Goal: Task Accomplishment & Management: Complete application form

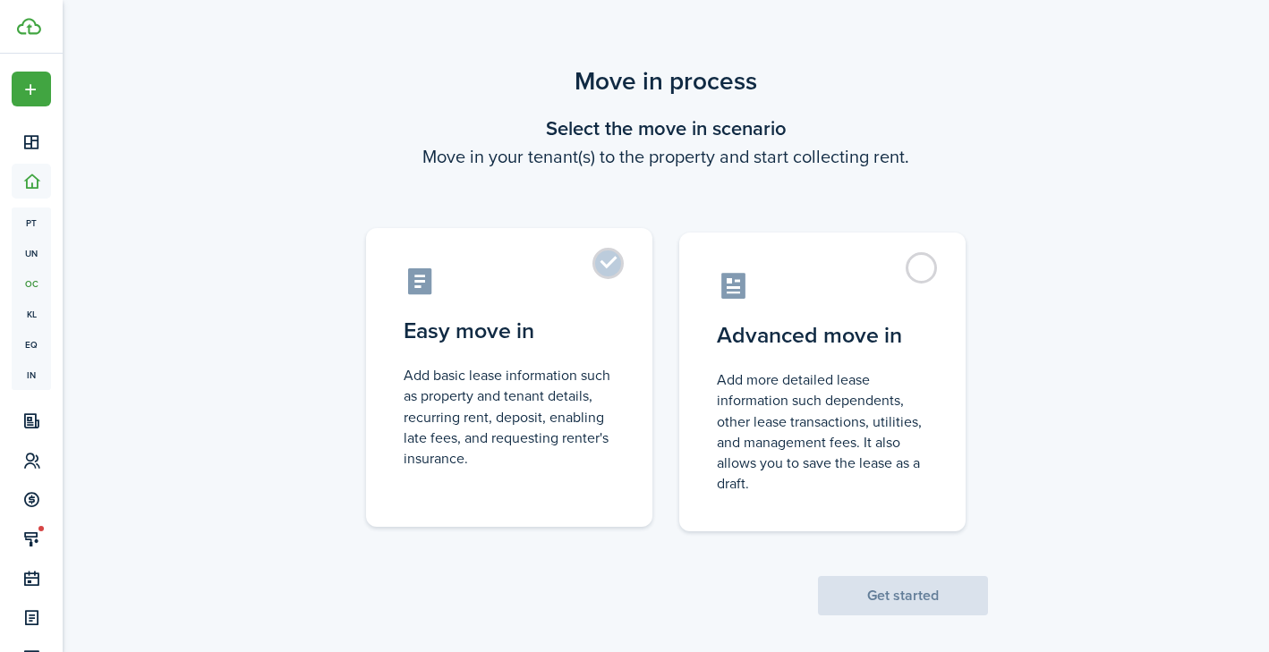
click at [618, 283] on label "Easy move in Add basic lease information such as property and tenant details, r…" at bounding box center [509, 377] width 286 height 299
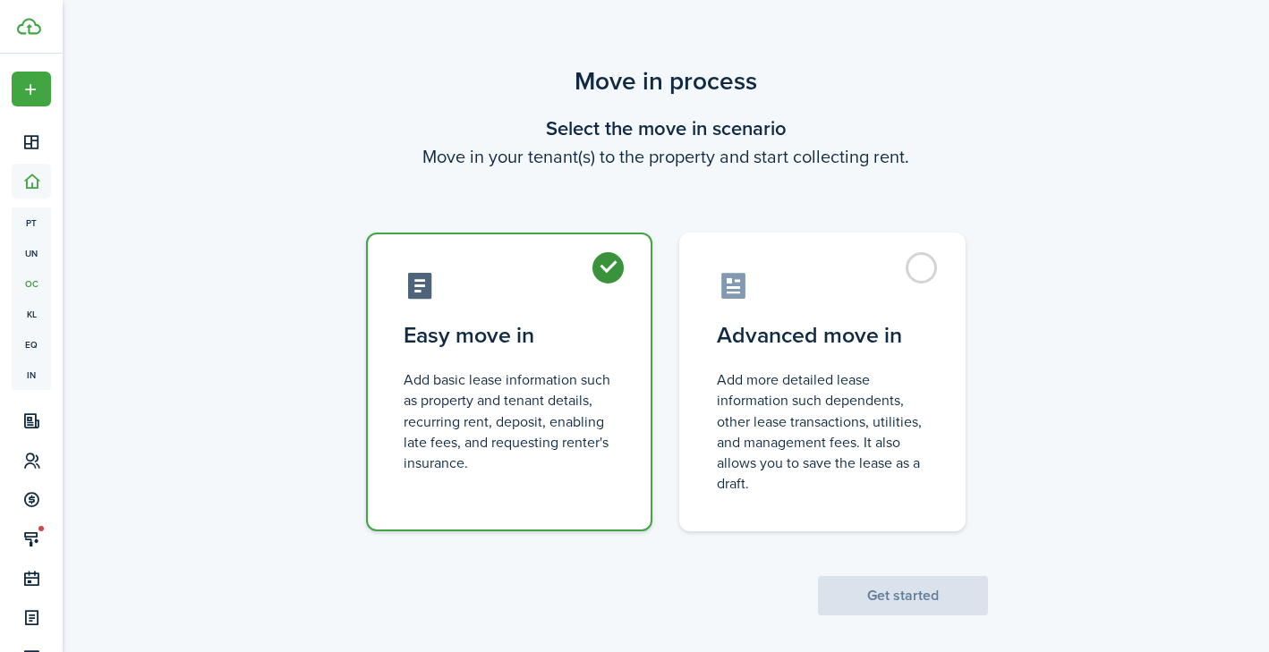
radio input "true"
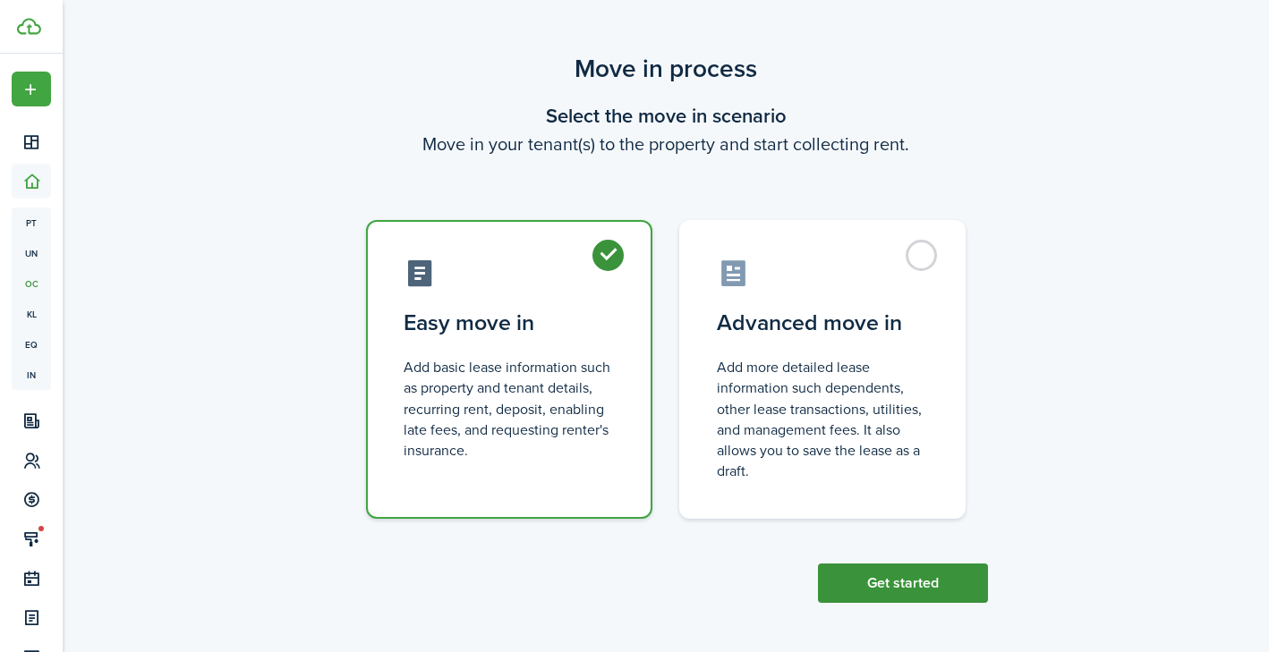
click at [926, 581] on button "Get started" at bounding box center [903, 583] width 170 height 39
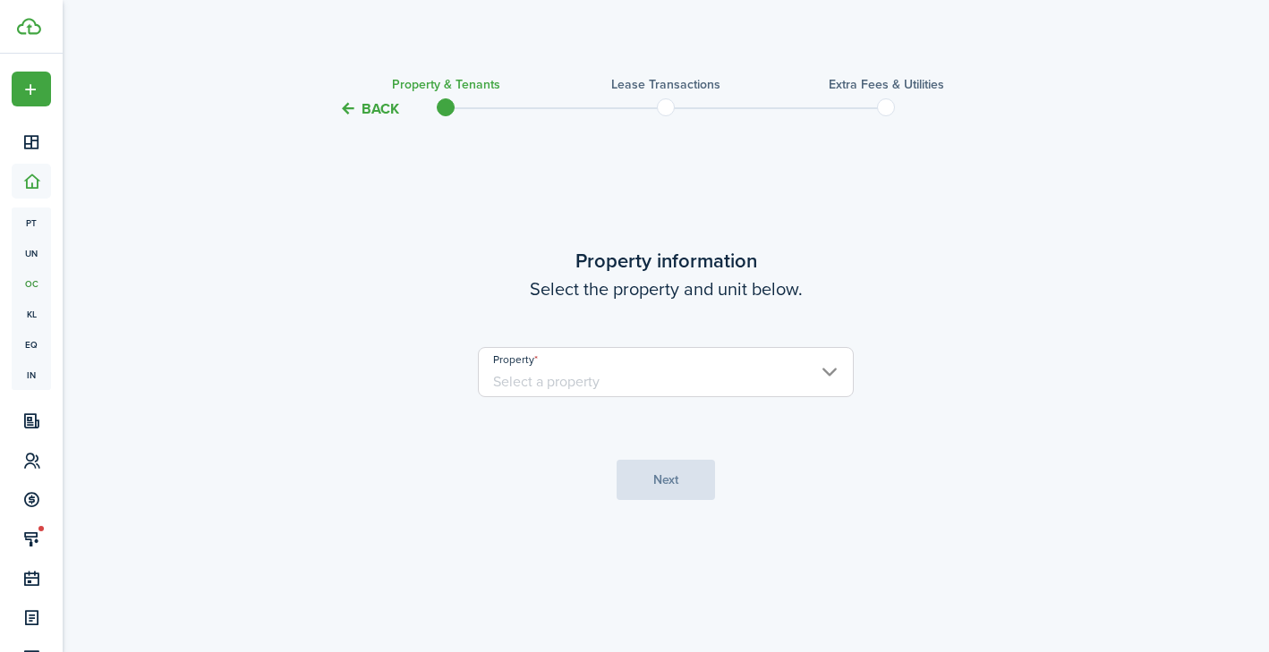
click at [580, 403] on property-select "Property" at bounding box center [666, 381] width 376 height 68
click at [583, 384] on input "Property" at bounding box center [666, 372] width 376 height 50
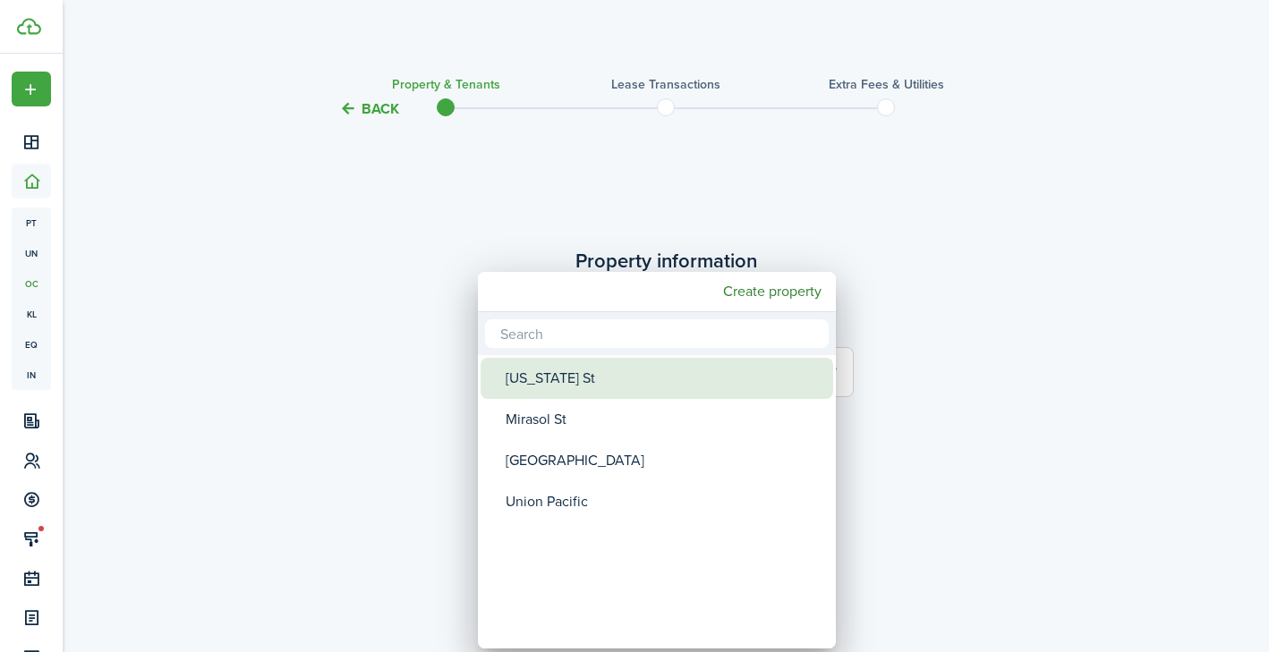
click at [583, 384] on div "[US_STATE] St" at bounding box center [663, 378] width 317 height 41
type input "[US_STATE] St"
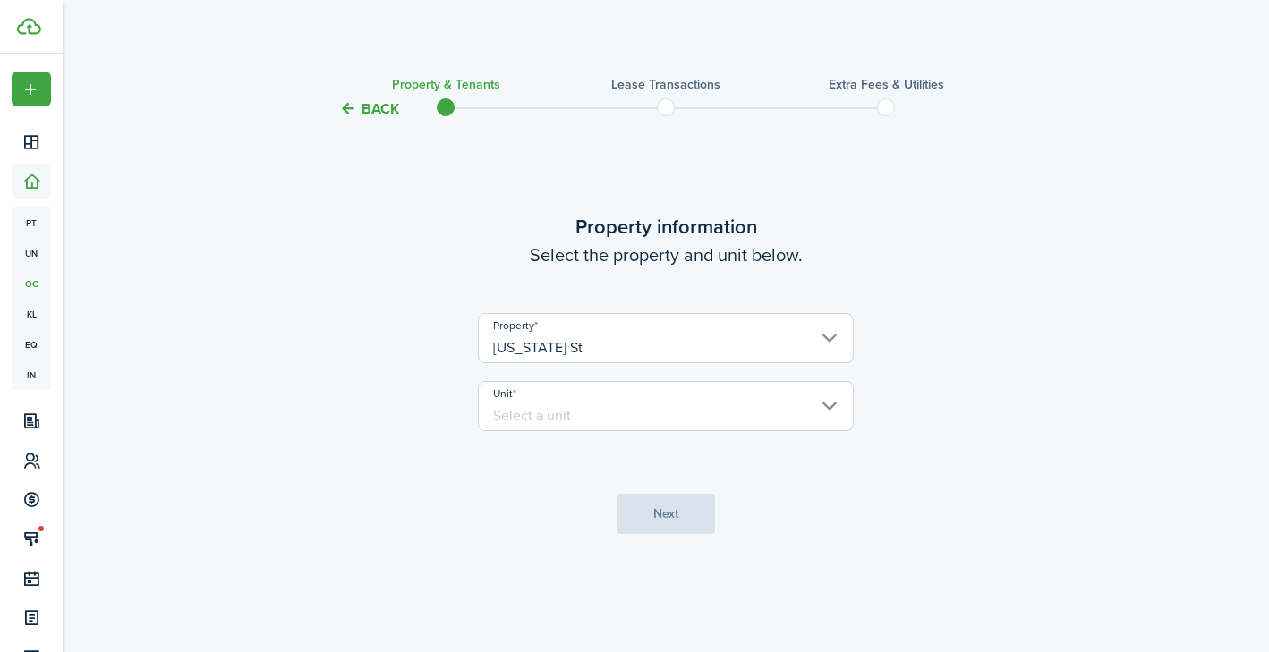
click at [583, 400] on input "Unit" at bounding box center [666, 406] width 376 height 50
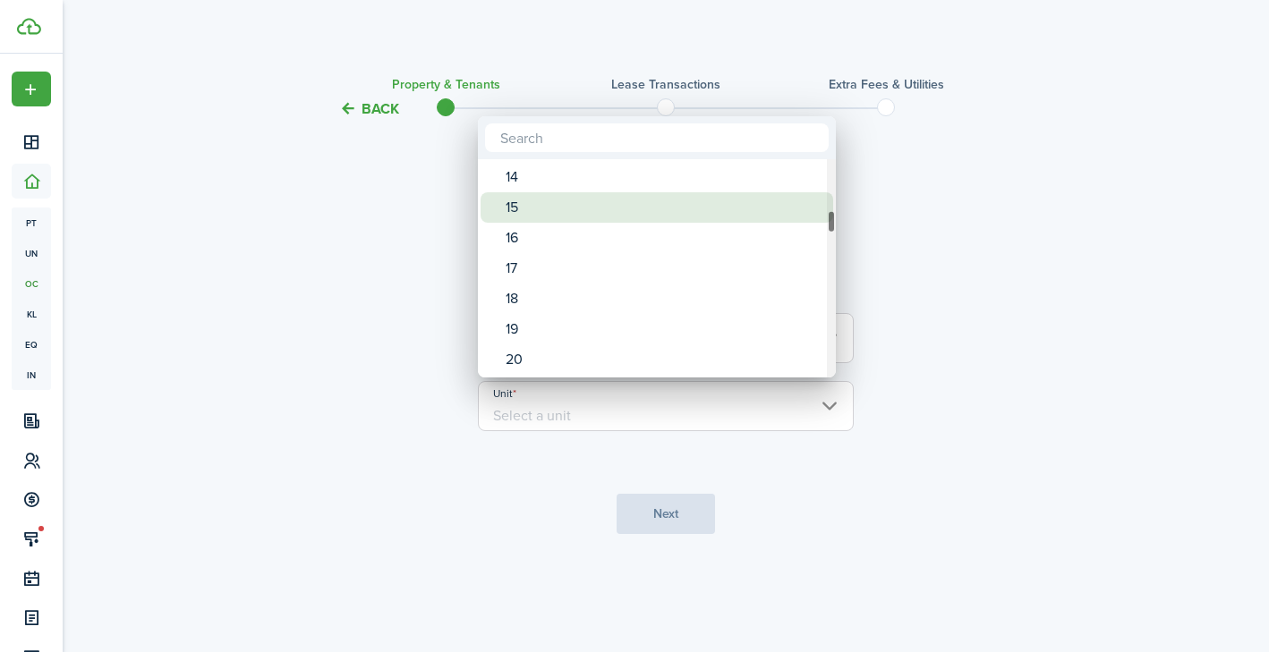
click at [570, 200] on div "15" at bounding box center [663, 207] width 317 height 30
type input "15"
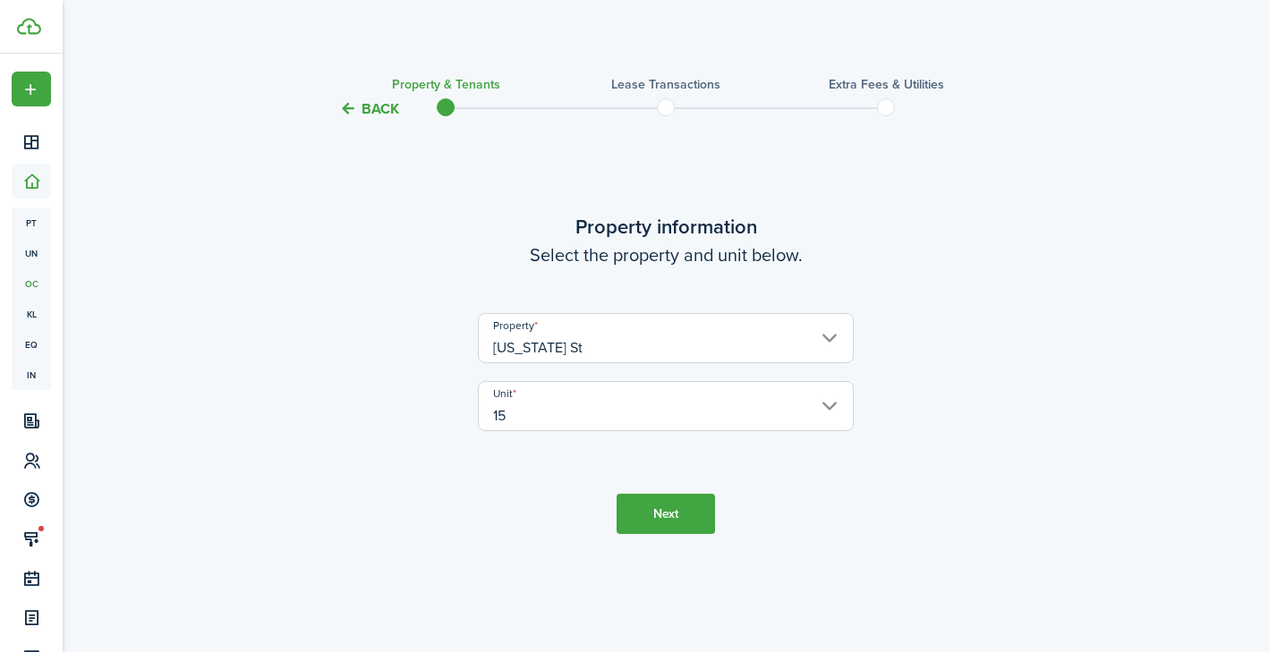
click at [667, 503] on button "Next" at bounding box center [665, 514] width 98 height 40
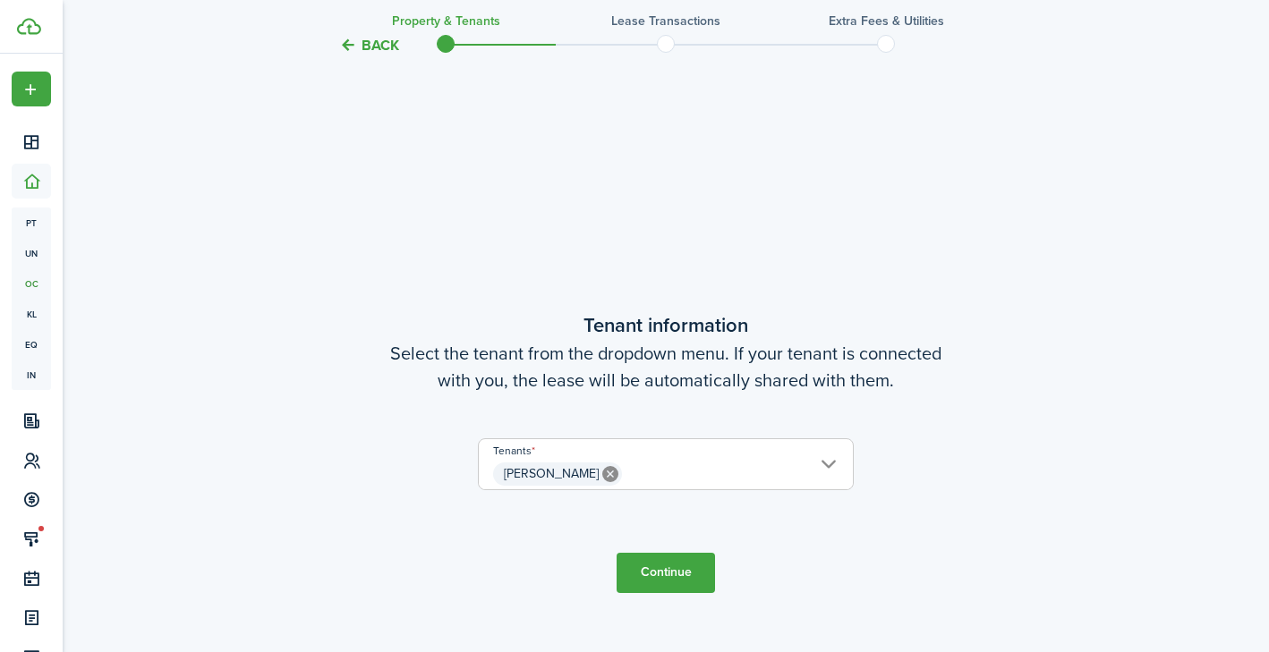
scroll to position [532, 0]
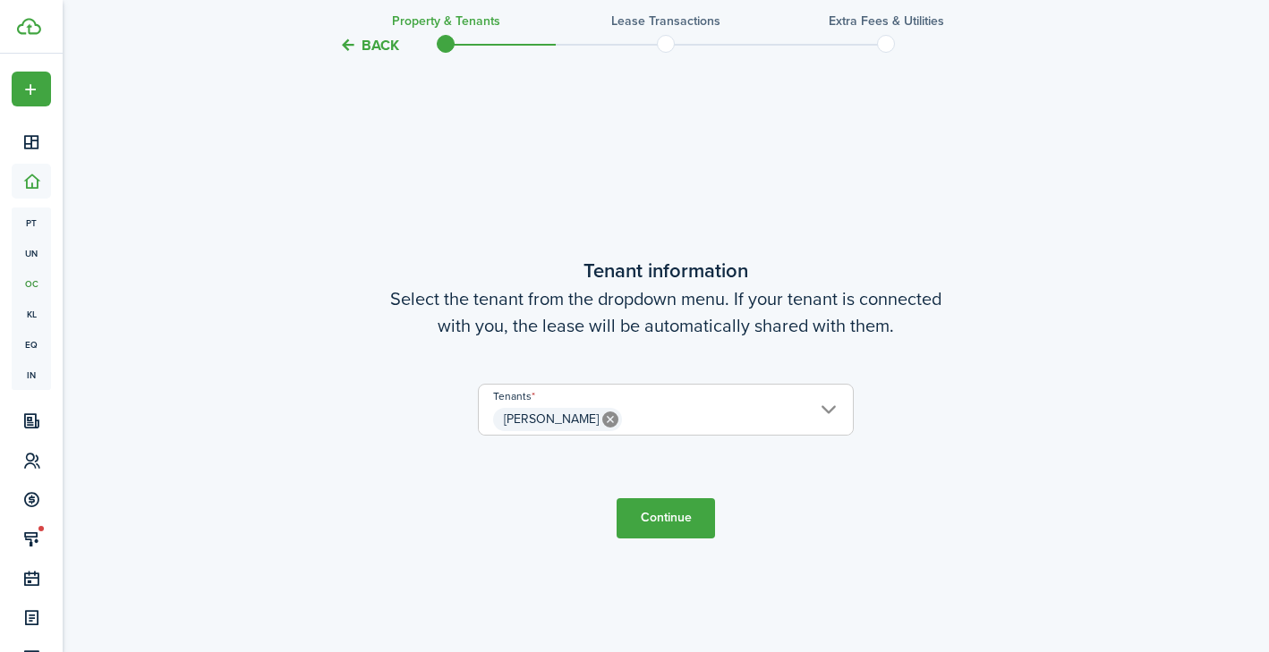
click at [656, 512] on button "Continue" at bounding box center [665, 518] width 98 height 40
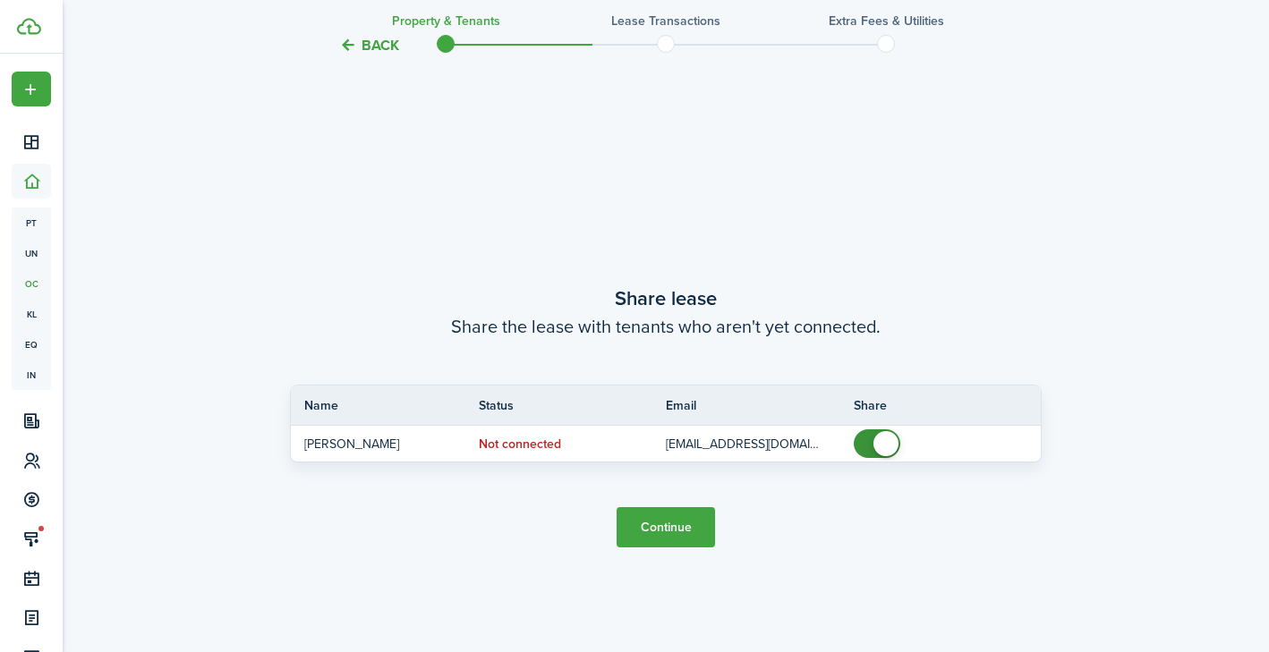
scroll to position [1185, 0]
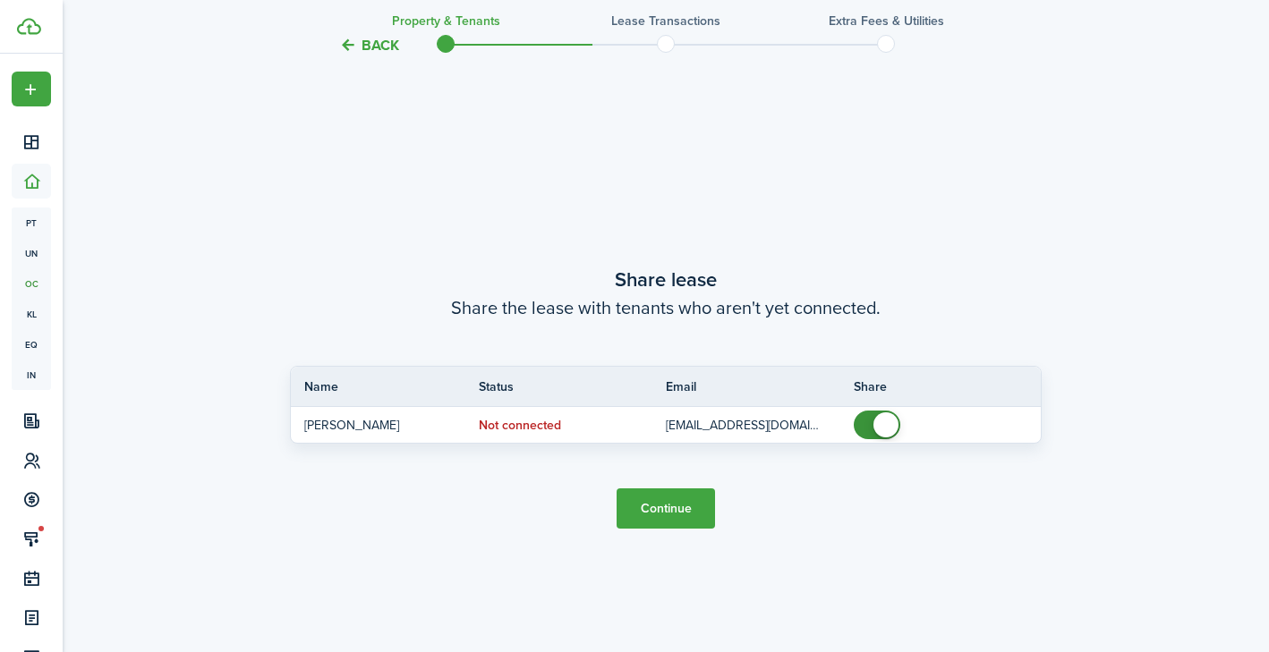
click at [656, 505] on button "Continue" at bounding box center [665, 508] width 98 height 40
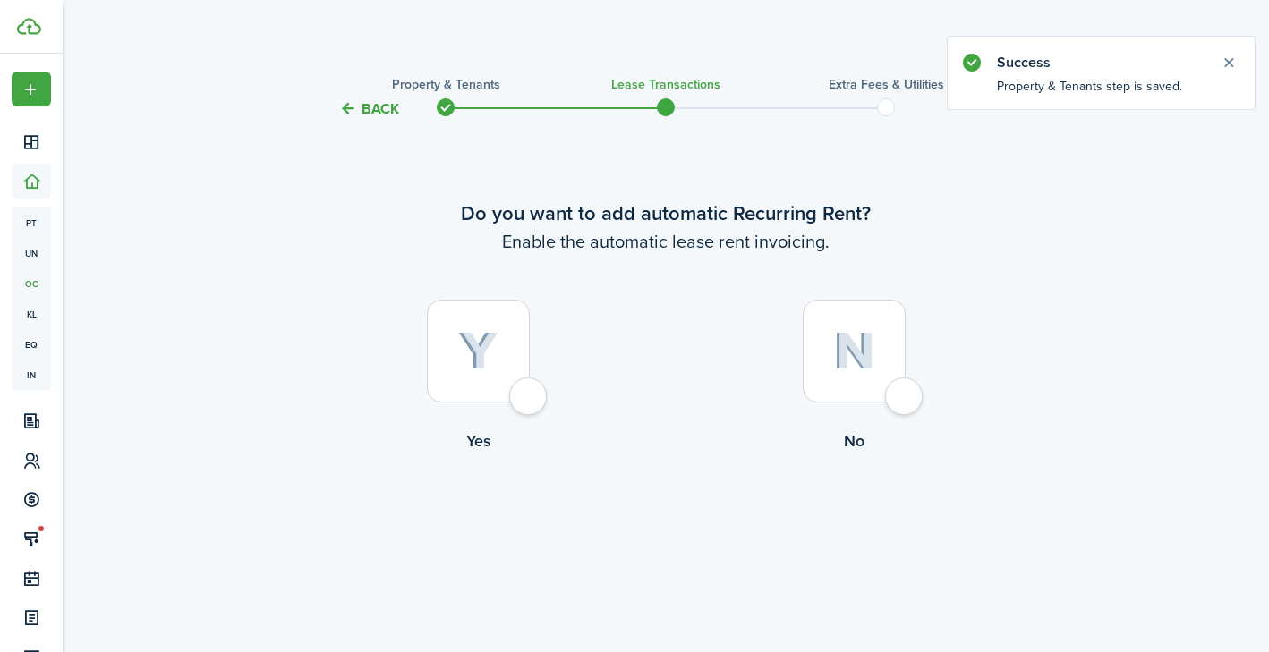
click at [530, 403] on div at bounding box center [478, 351] width 103 height 103
radio input "true"
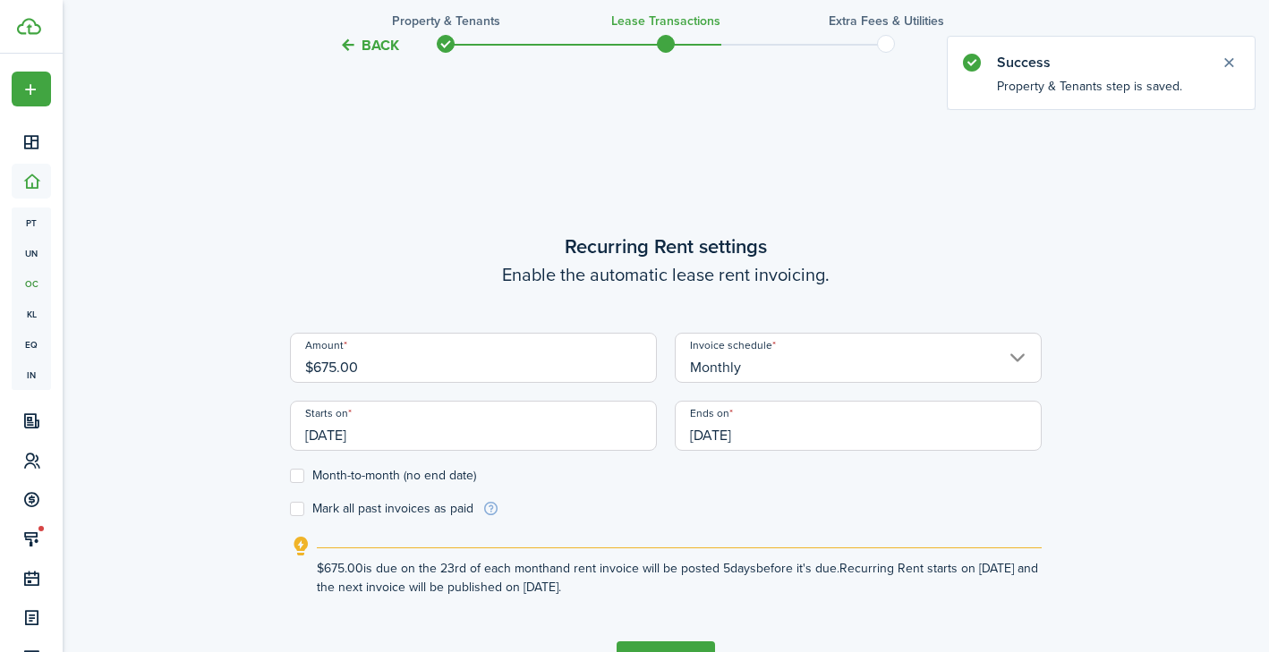
scroll to position [532, 0]
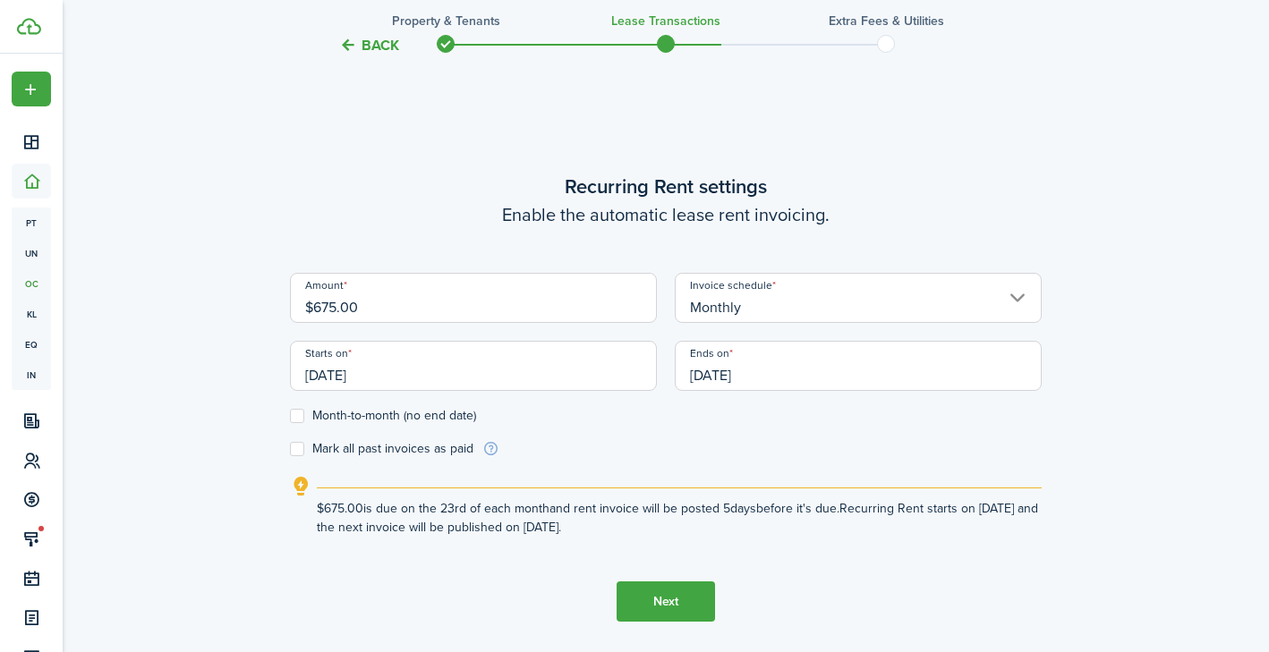
click at [330, 305] on input "$675.00" at bounding box center [473, 298] width 367 height 50
click at [442, 378] on input "[DATE]" at bounding box center [473, 366] width 367 height 50
type input "$695.00"
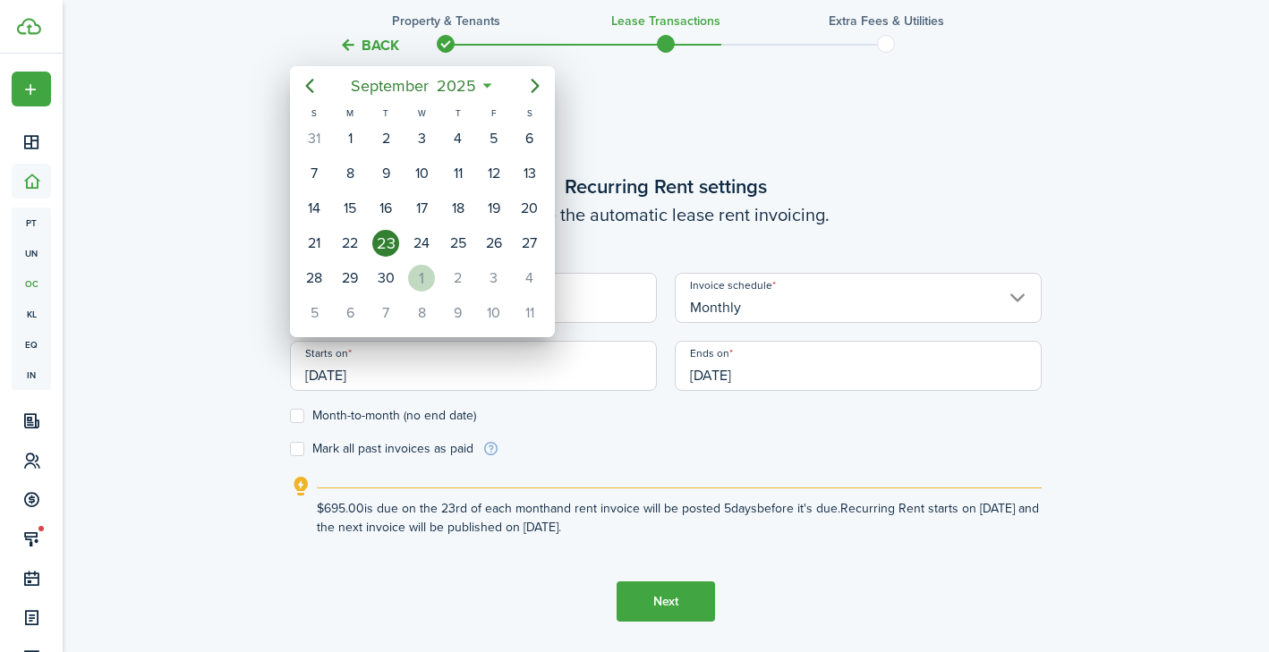
click at [416, 279] on div "1" at bounding box center [421, 278] width 27 height 27
type input "[DATE]"
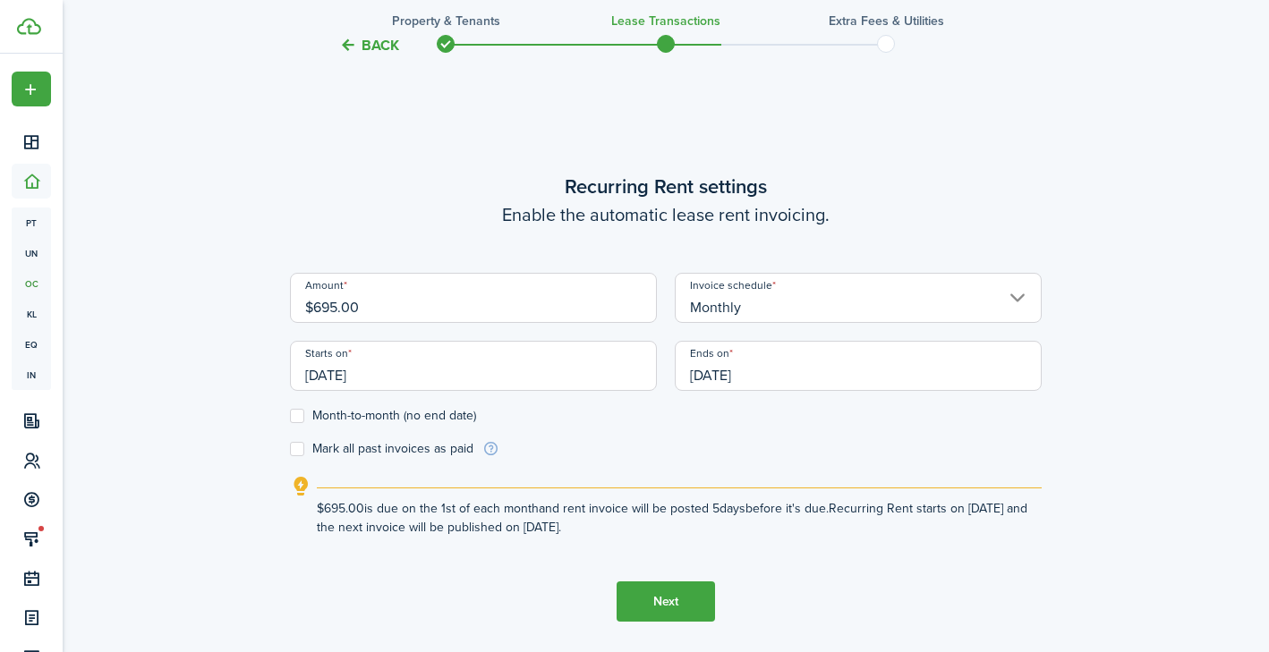
scroll to position [0, 0]
click at [752, 375] on input "[DATE]" at bounding box center [858, 366] width 367 height 50
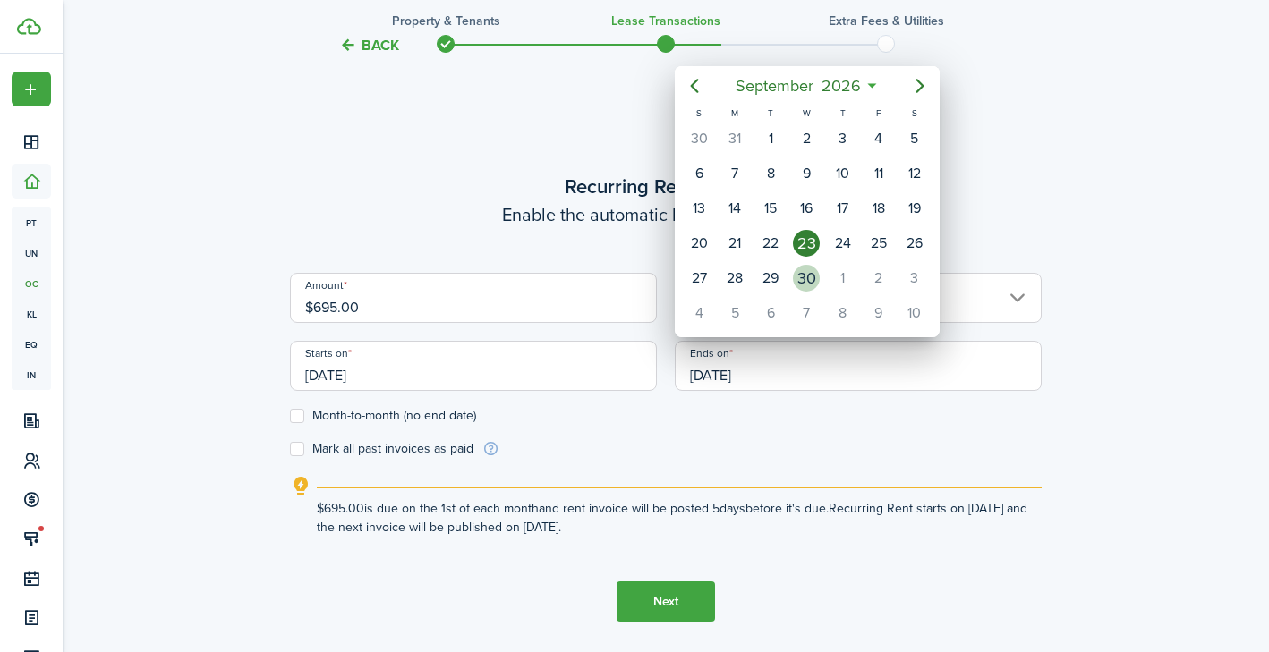
click at [810, 276] on div "30" at bounding box center [806, 278] width 27 height 27
type input "[DATE]"
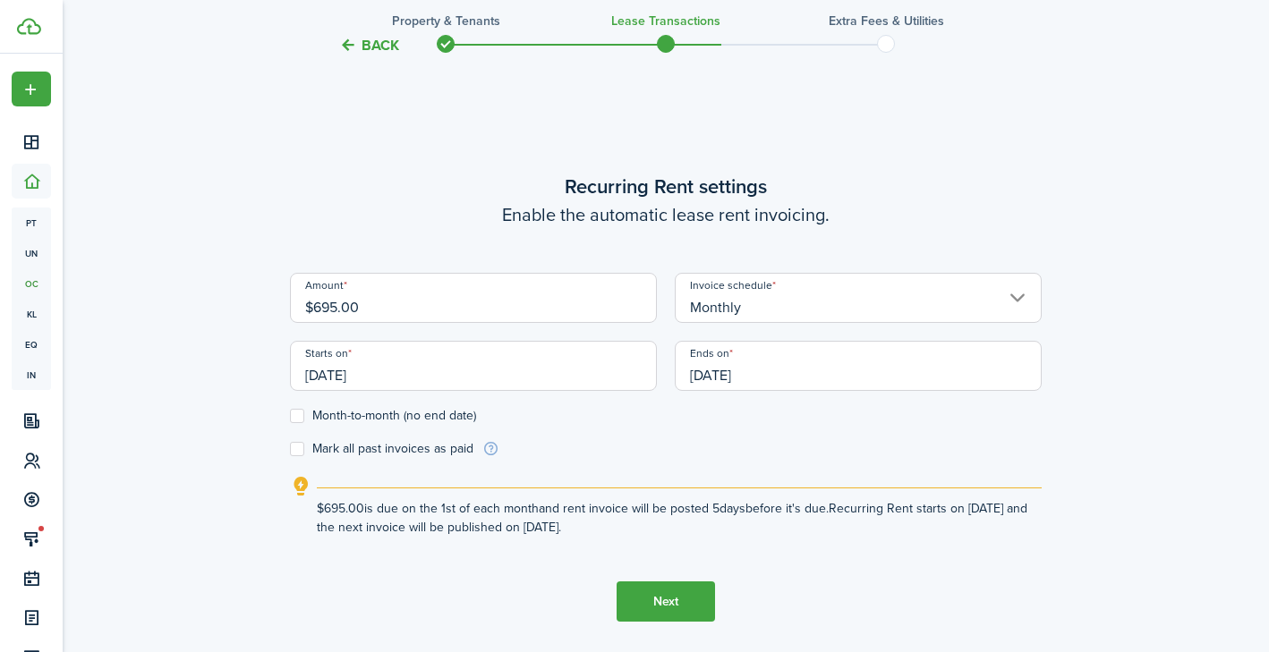
click at [673, 599] on button "Next" at bounding box center [665, 602] width 98 height 40
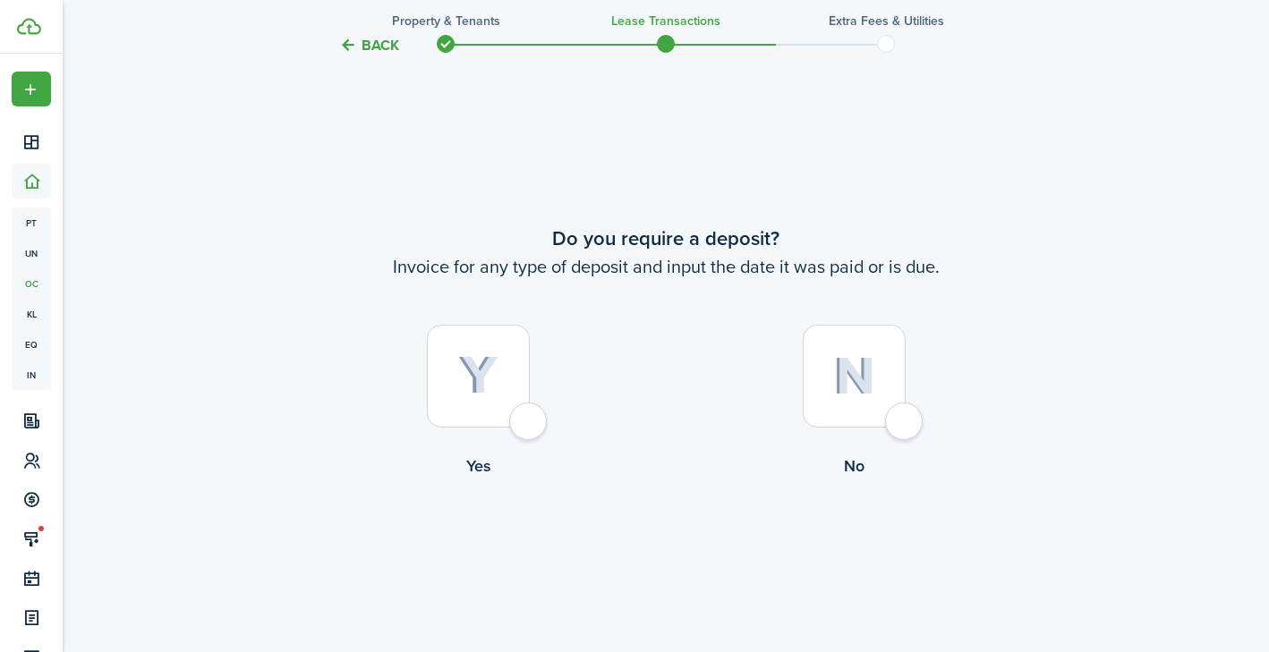
scroll to position [1185, 0]
click at [522, 417] on div at bounding box center [478, 375] width 103 height 103
radio input "true"
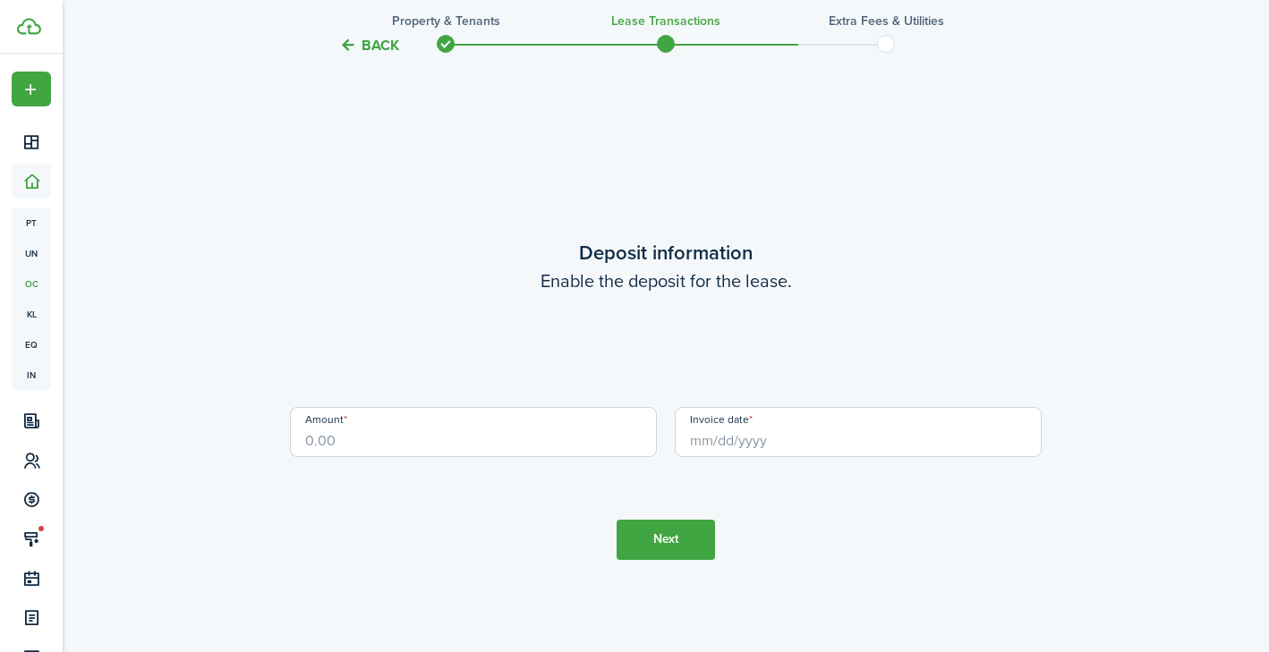
scroll to position [1837, 0]
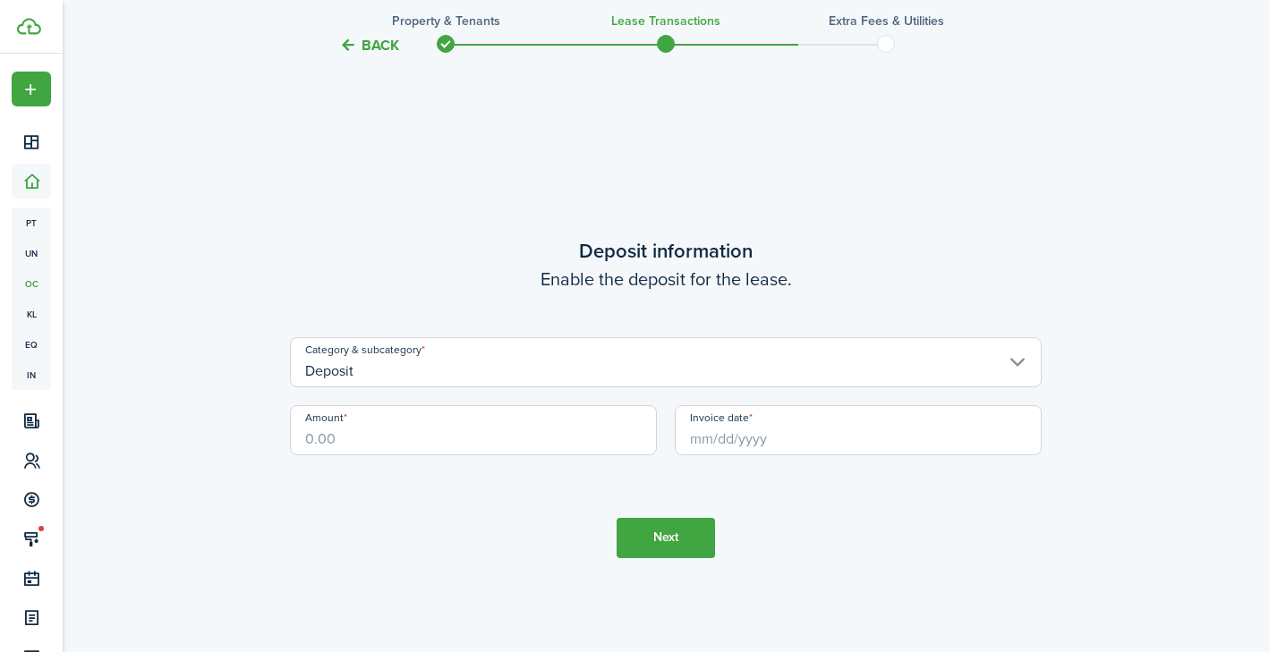
click at [514, 424] on input "Amount" at bounding box center [473, 430] width 367 height 50
type input "$695.00"
click at [557, 498] on tc-wizard-step "Deposit information Enable the deposit for the lease. Category & subcategory De…" at bounding box center [666, 397] width 752 height 652
click at [743, 441] on input "Invoice date" at bounding box center [858, 430] width 367 height 50
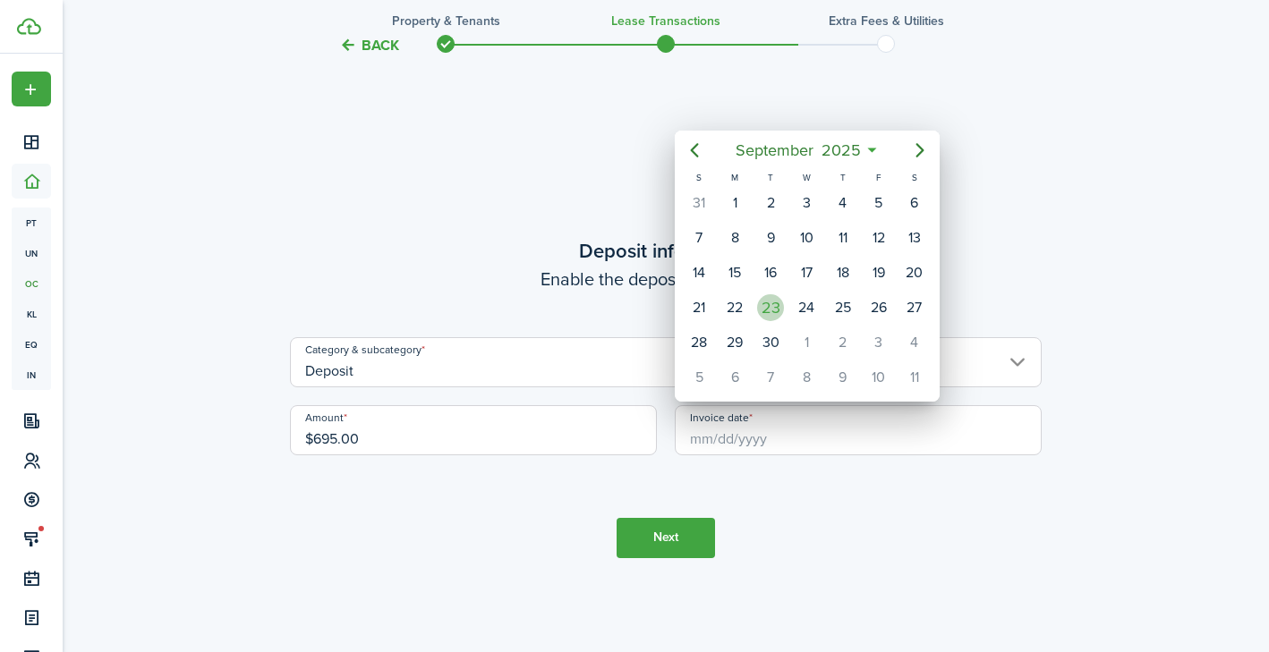
click at [769, 306] on div "23" at bounding box center [770, 307] width 27 height 27
type input "[DATE]"
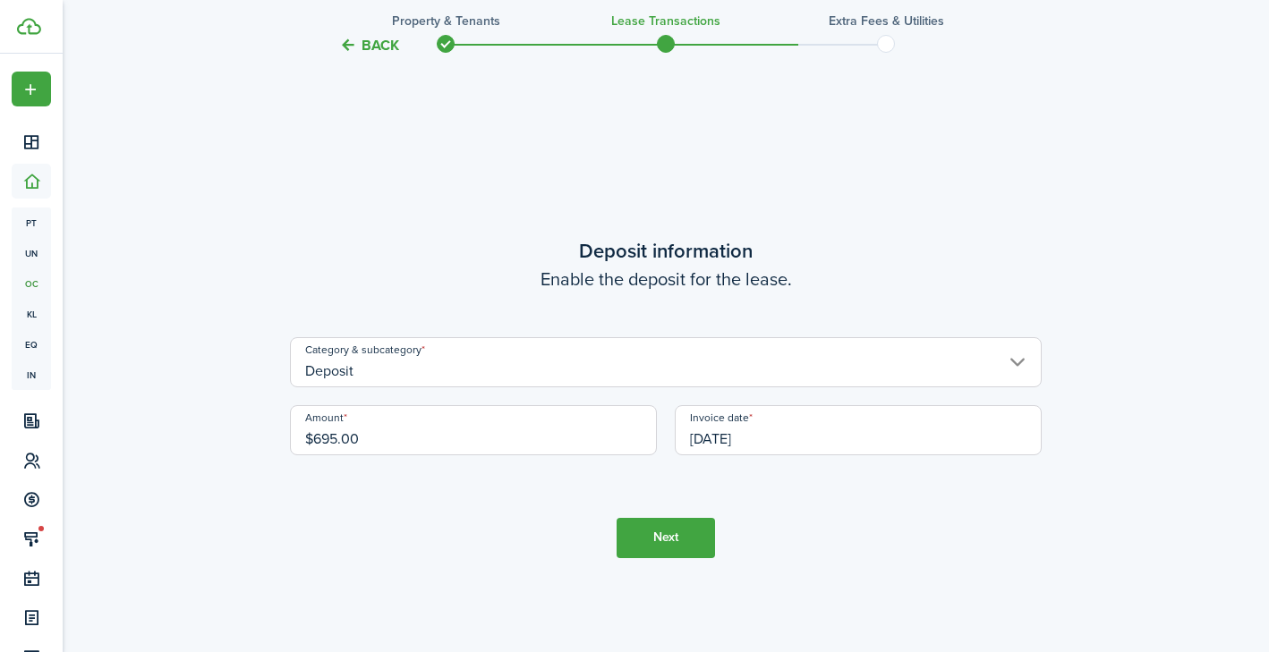
click at [631, 526] on button "Next" at bounding box center [665, 538] width 98 height 40
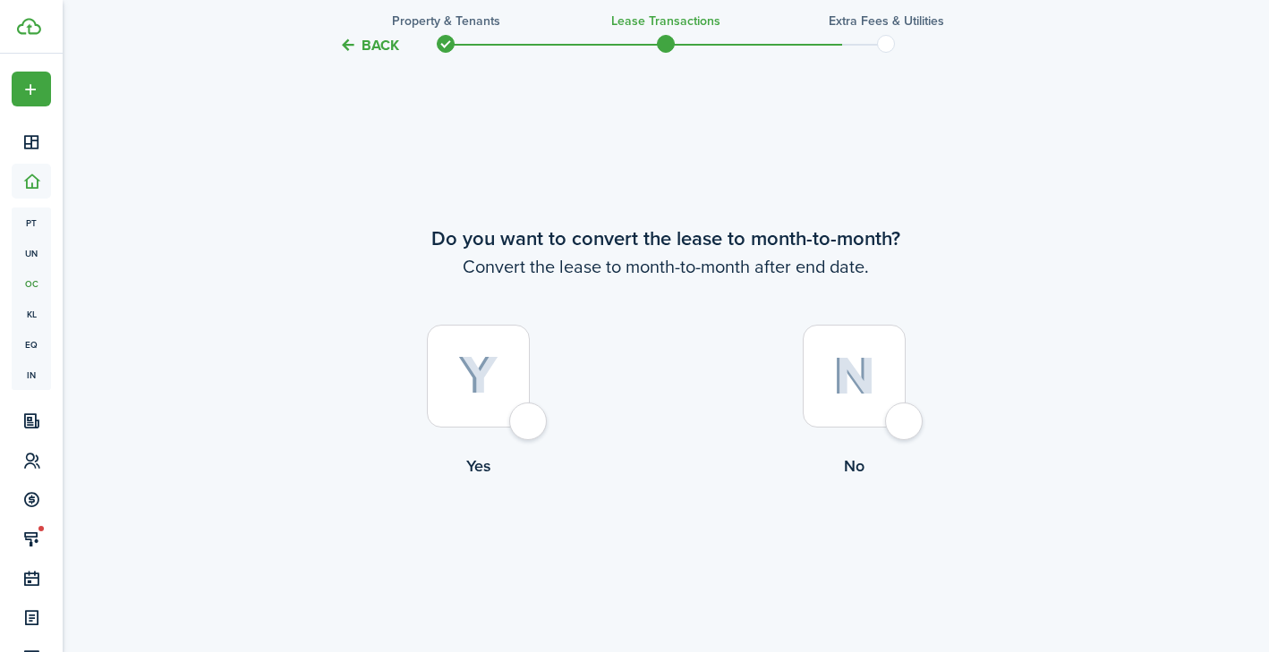
scroll to position [2489, 0]
click at [513, 421] on div at bounding box center [478, 375] width 103 height 103
radio input "true"
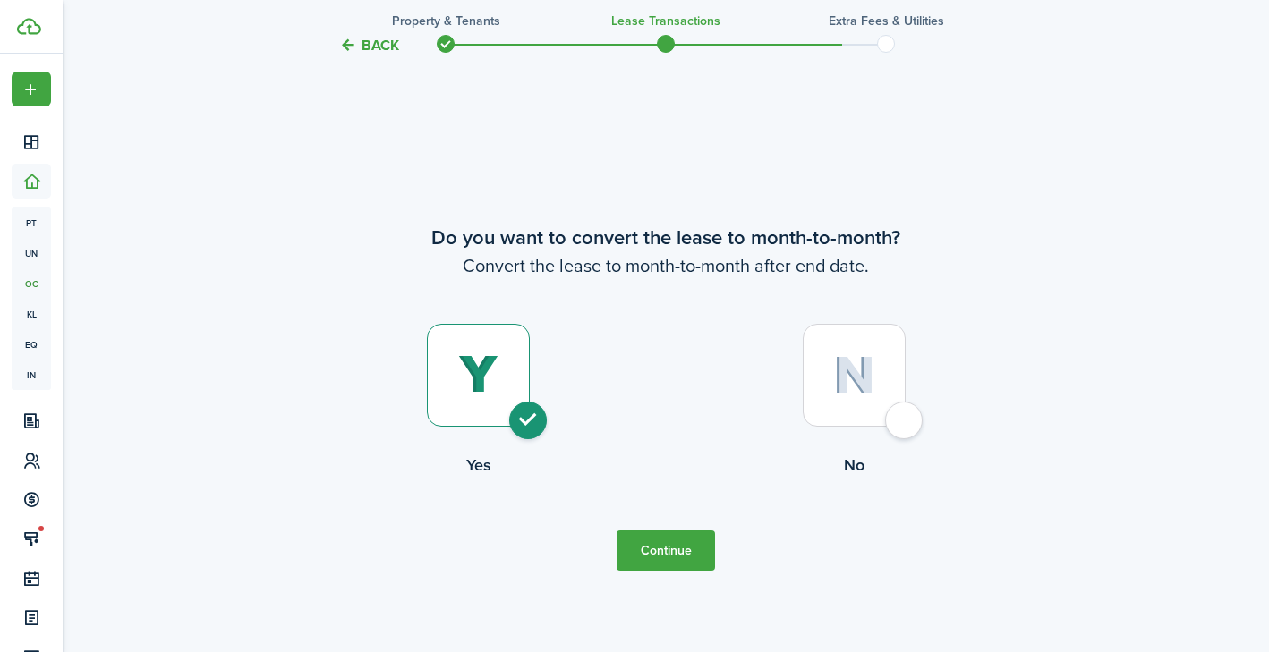
click at [649, 553] on button "Continue" at bounding box center [665, 551] width 98 height 40
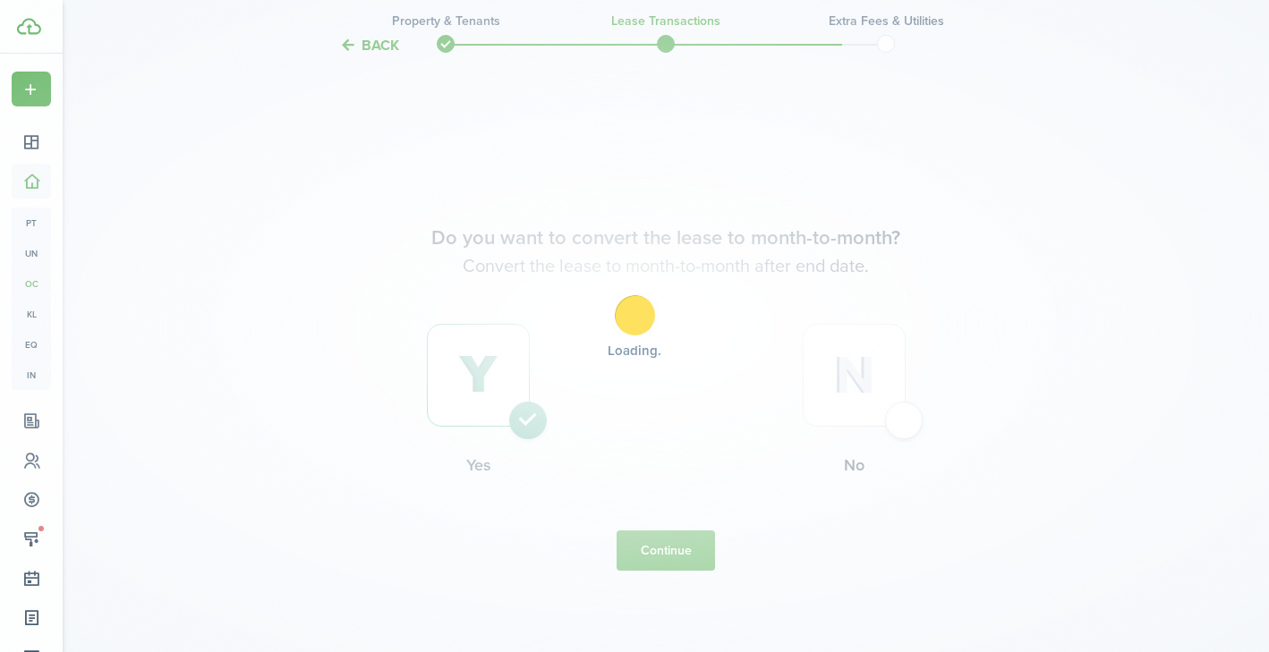
scroll to position [0, 0]
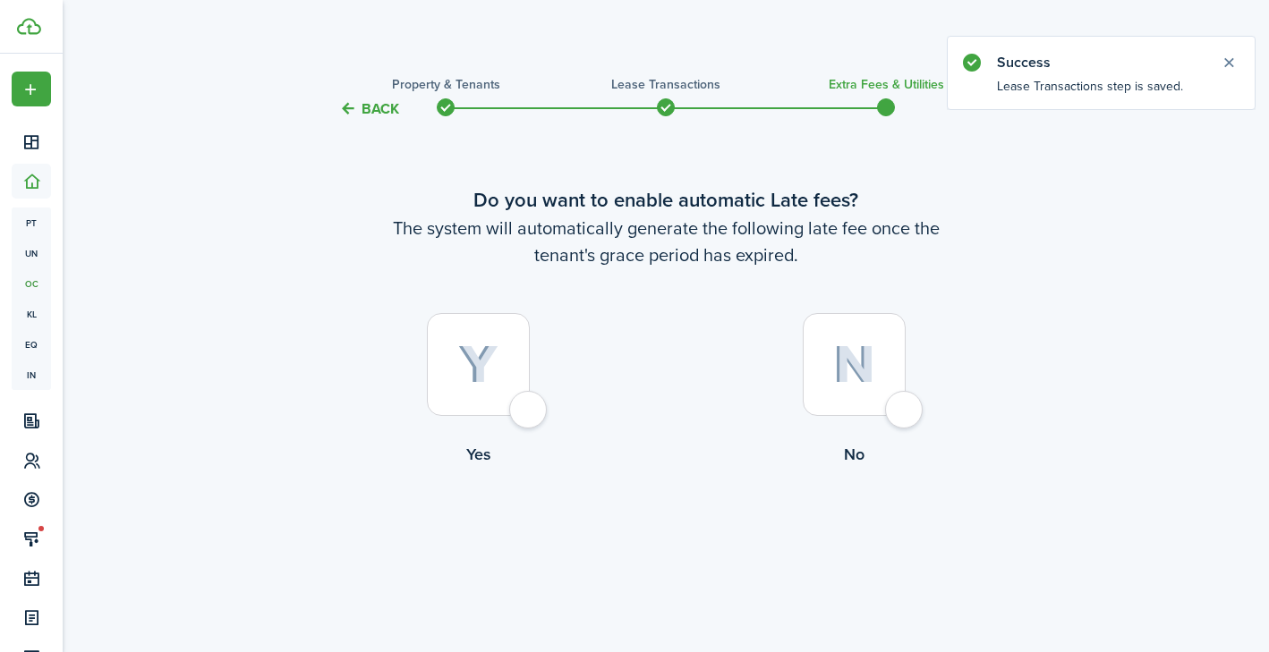
click at [522, 414] on div at bounding box center [478, 364] width 103 height 103
radio input "true"
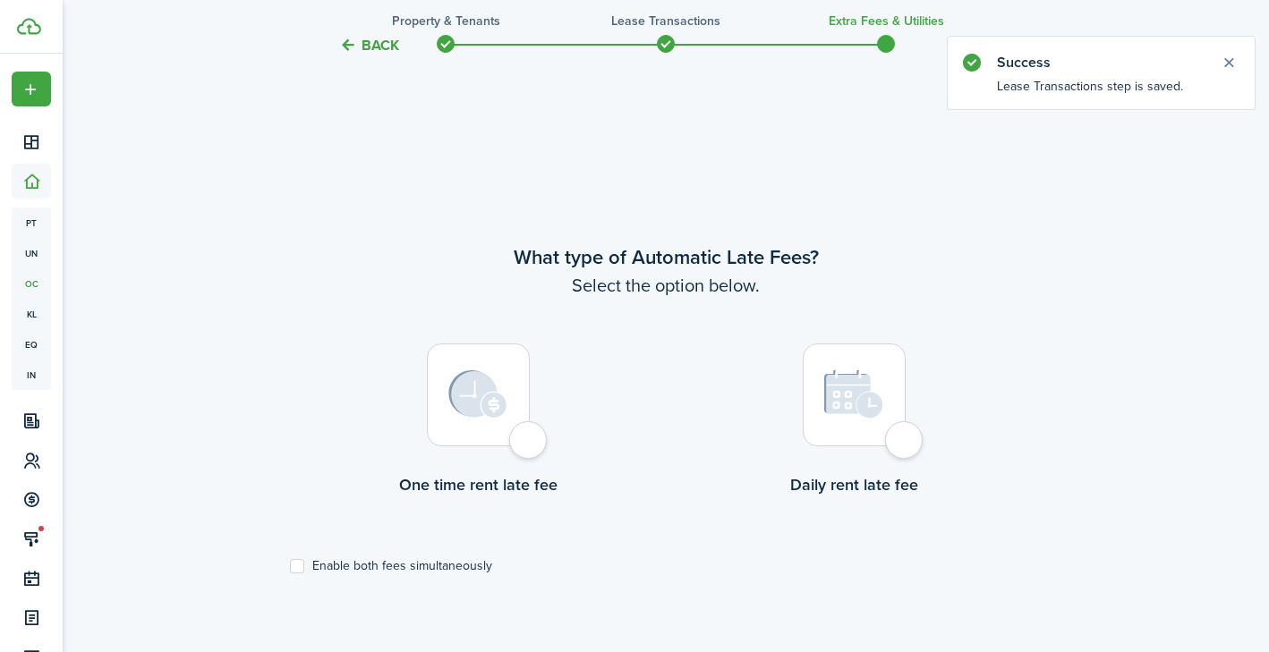
scroll to position [532, 0]
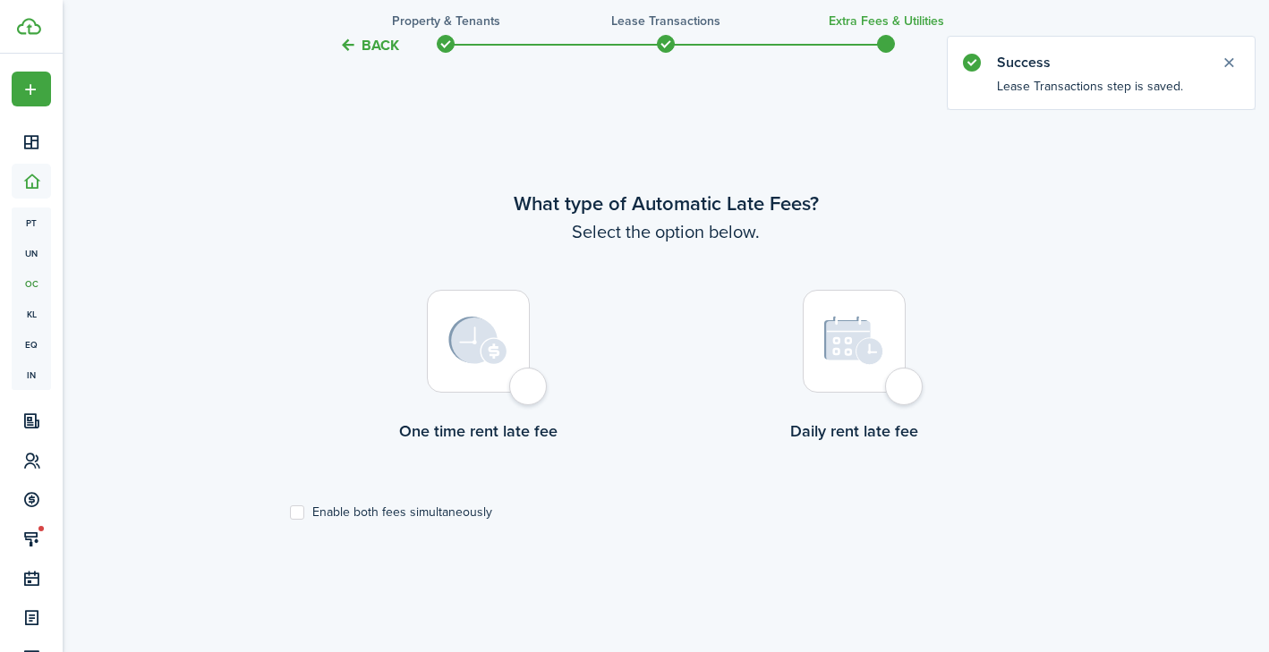
click at [512, 385] on div at bounding box center [478, 341] width 103 height 103
radio input "true"
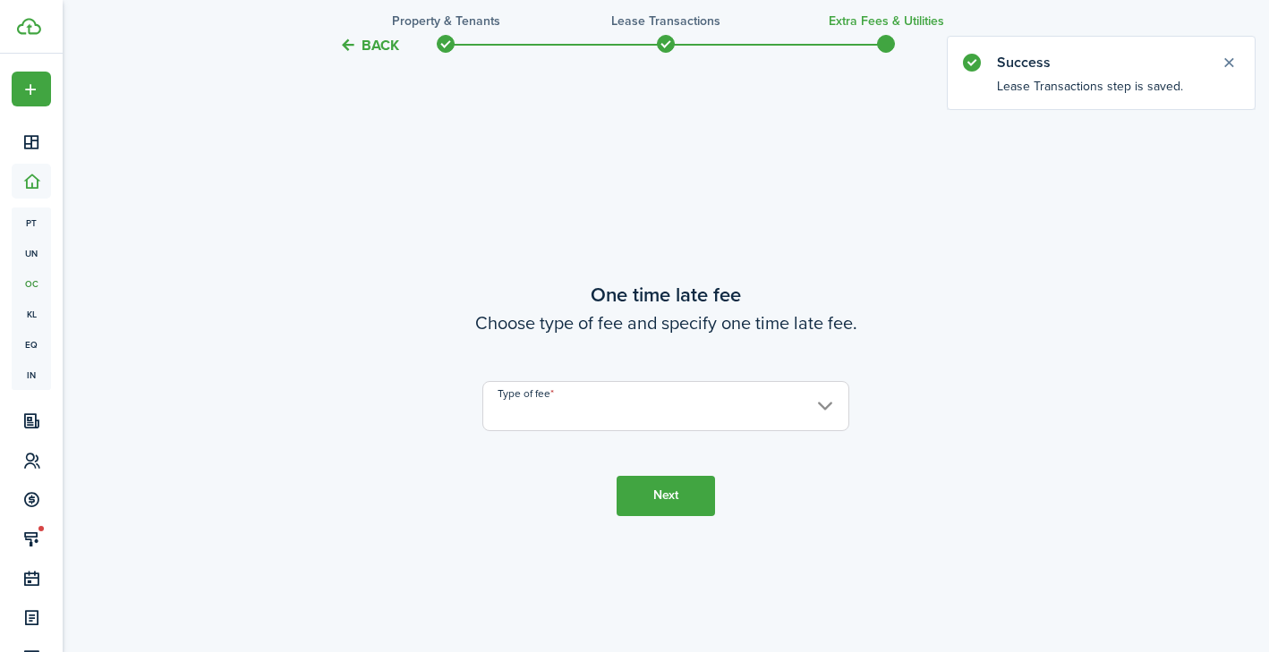
scroll to position [1185, 0]
click at [585, 402] on input "Type of fee" at bounding box center [665, 405] width 367 height 50
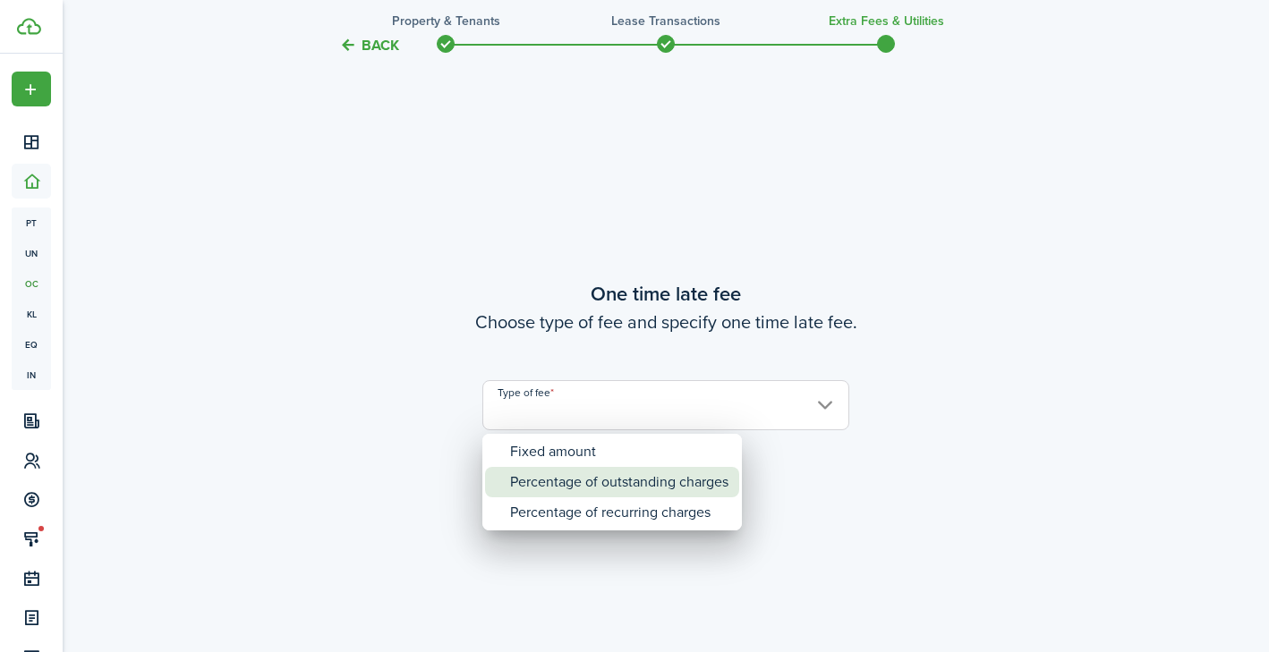
click at [607, 471] on div "Percentage of outstanding charges" at bounding box center [619, 482] width 218 height 30
type input "Percentage of outstanding charges"
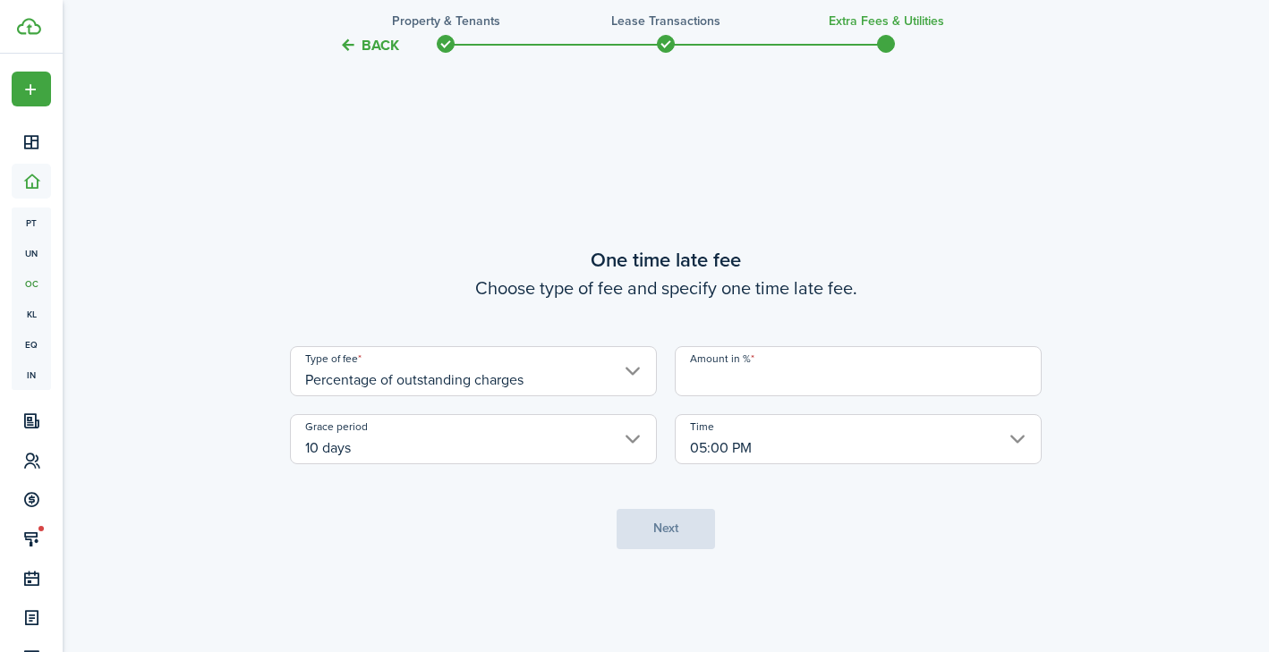
click at [735, 386] on input "Amount in %" at bounding box center [858, 371] width 367 height 50
type input "10"
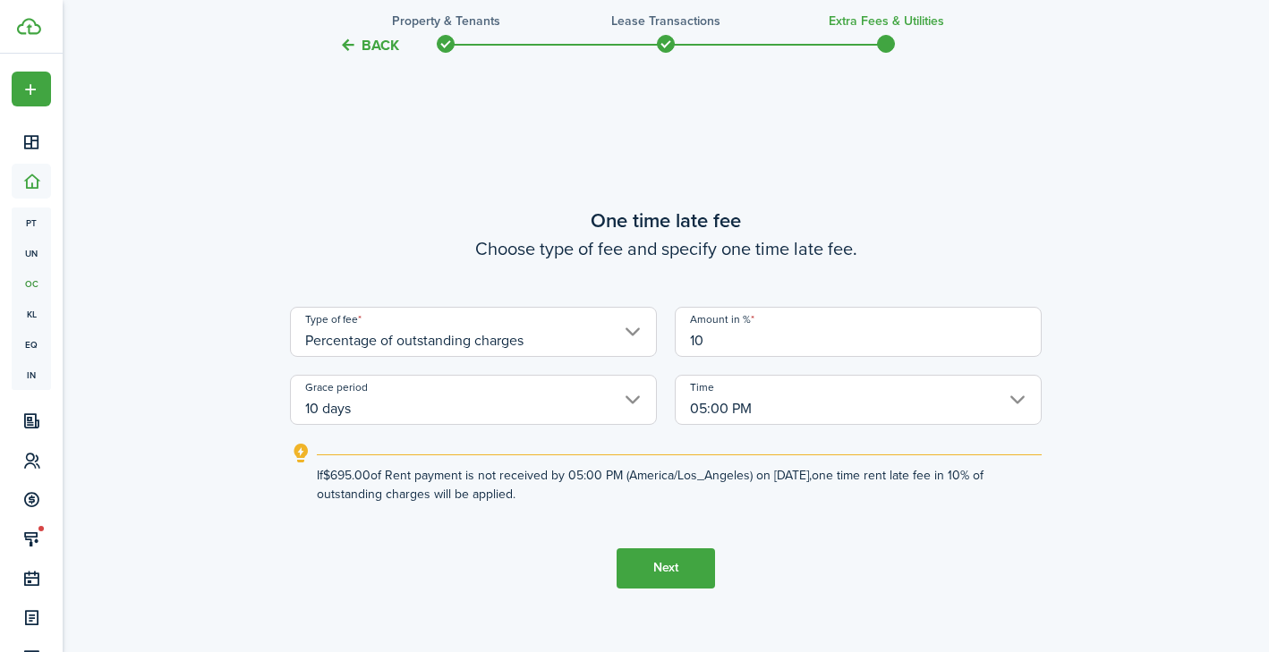
click at [724, 335] on input "10" at bounding box center [858, 332] width 367 height 50
drag, startPoint x: 720, startPoint y: 343, endPoint x: 627, endPoint y: 343, distance: 93.0
click at [627, 343] on div "Type of fee Percentage of outstanding charges Amount in % 10 Grace period 10 da…" at bounding box center [665, 366] width 769 height 118
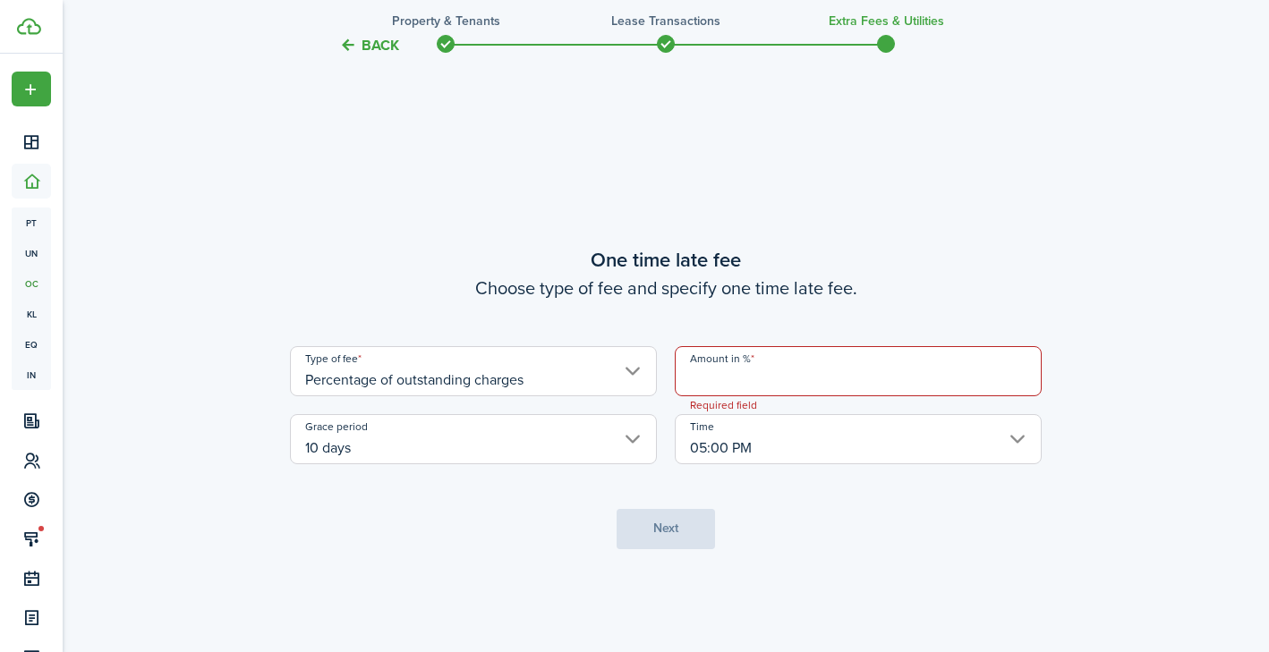
click at [717, 366] on input "Amount in %" at bounding box center [858, 371] width 367 height 50
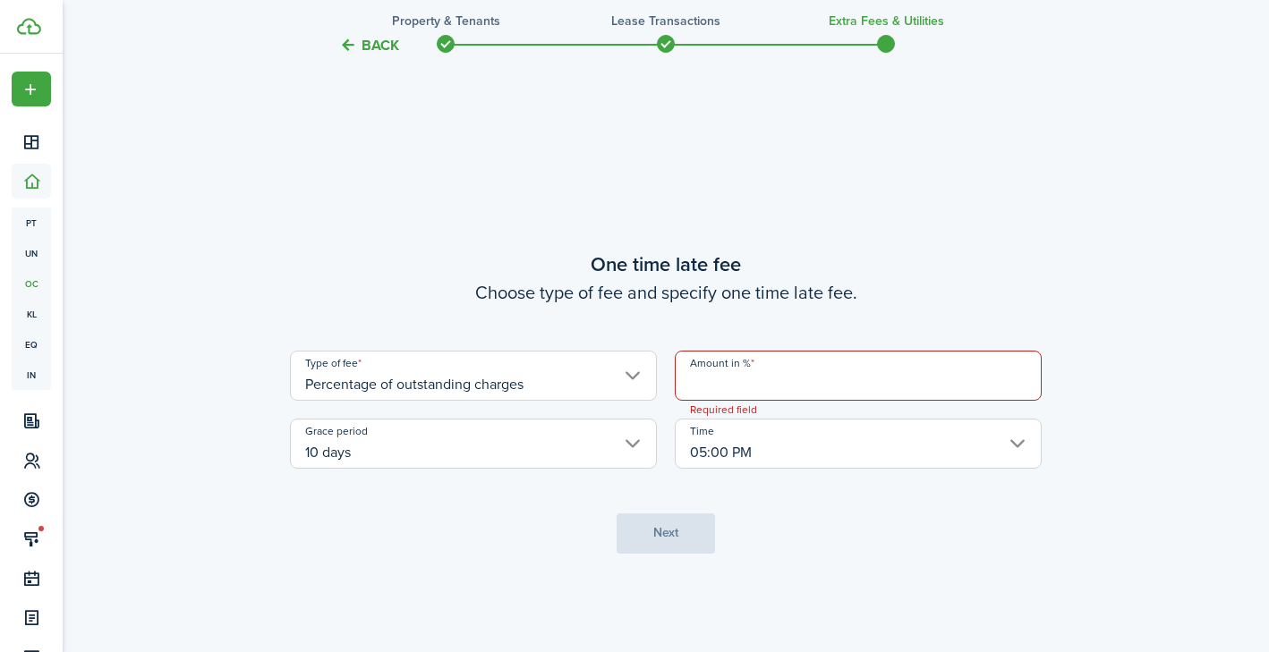
scroll to position [1177, 0]
click at [731, 383] on input "Amount in %" at bounding box center [858, 378] width 367 height 50
type input "5"
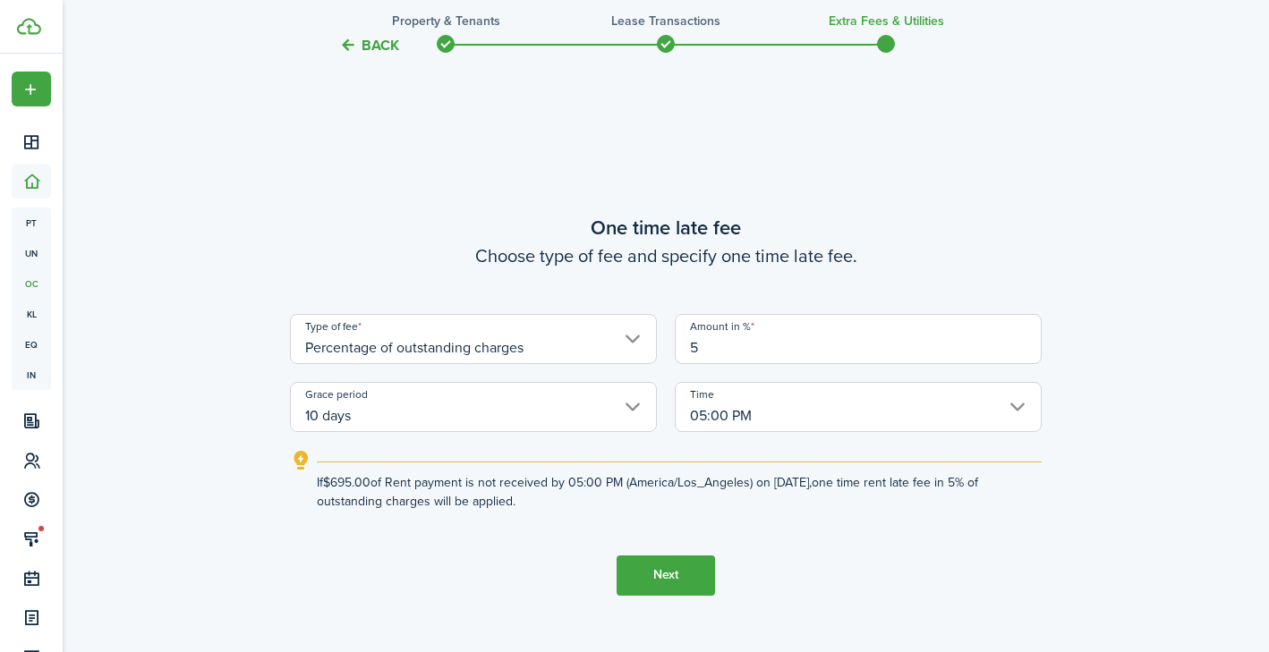
click at [793, 527] on tc-wizard-step "One time late fee Choose type of fee and specify one time late fee. Type of fee…" at bounding box center [666, 404] width 752 height 652
click at [664, 568] on button "Next" at bounding box center [665, 576] width 98 height 40
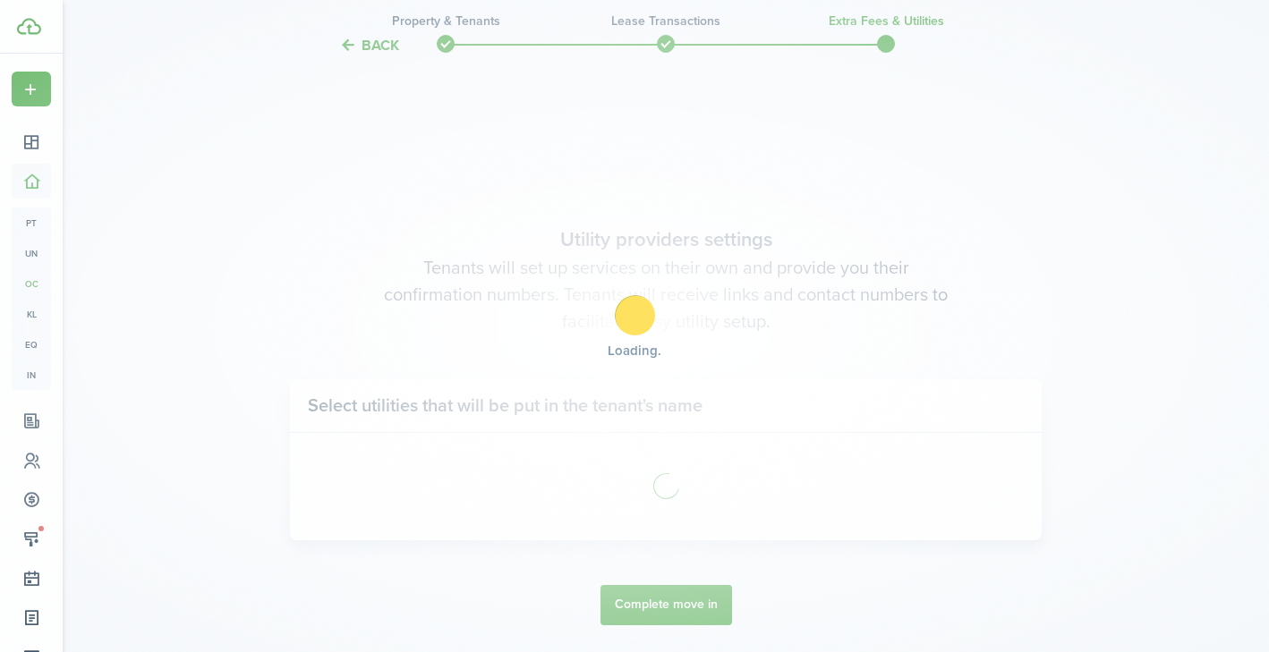
scroll to position [1837, 0]
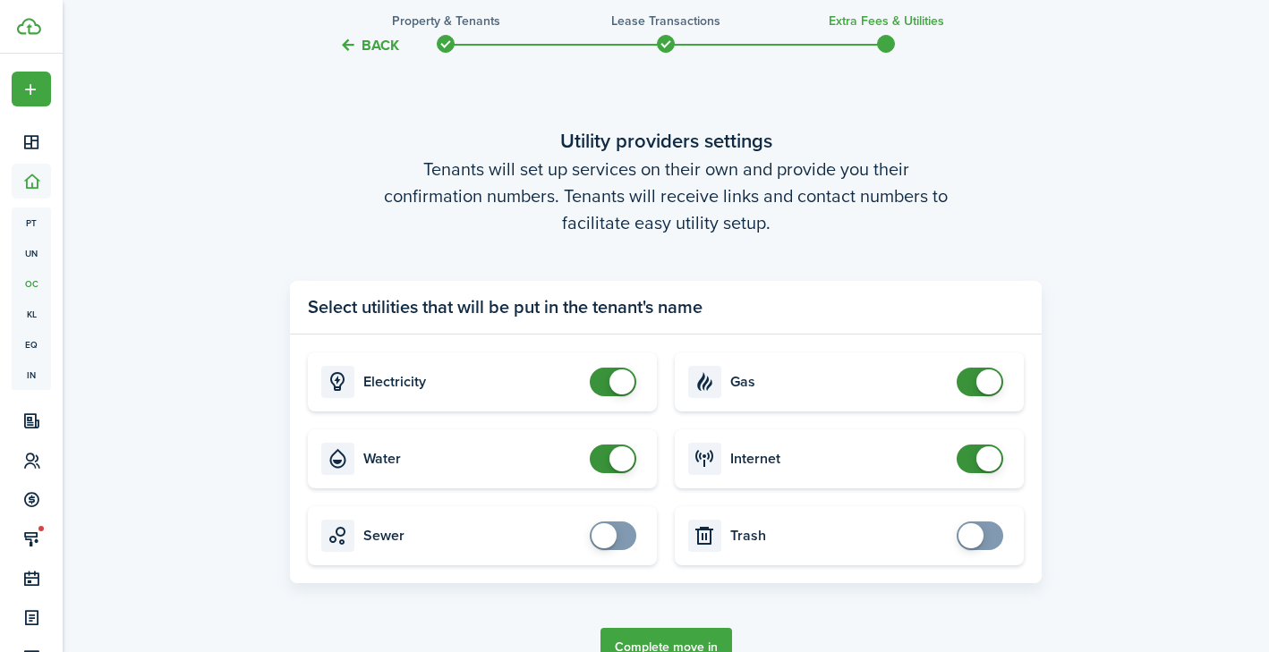
checkbox input "false"
click at [621, 393] on span at bounding box center [621, 381] width 25 height 25
checkbox input "false"
click at [623, 453] on span at bounding box center [621, 458] width 25 height 25
checkbox input "false"
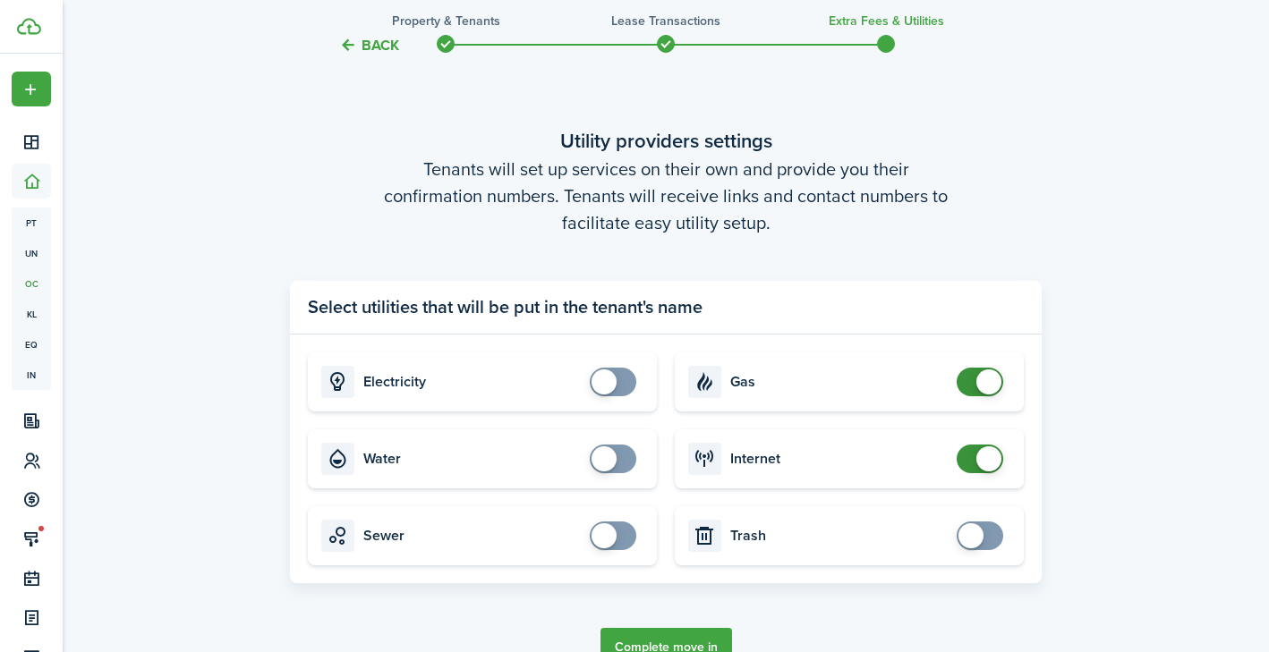
click at [979, 382] on span at bounding box center [988, 381] width 25 height 25
checkbox input "false"
click at [985, 460] on span at bounding box center [988, 458] width 25 height 25
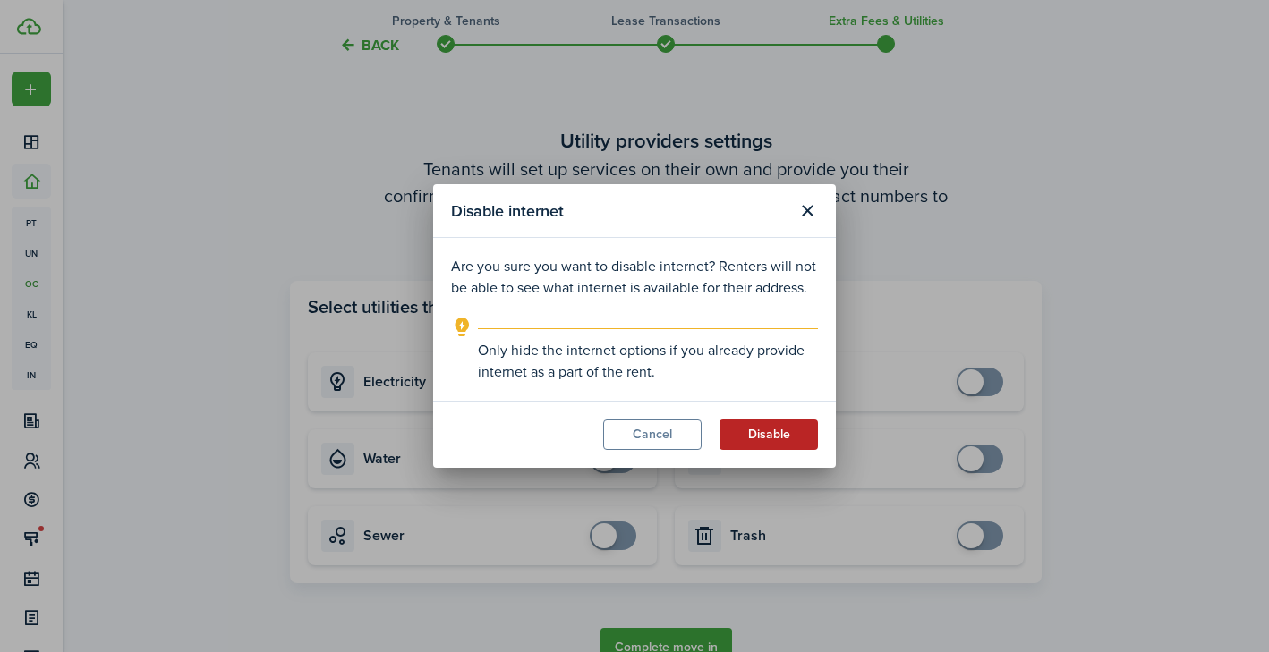
click at [745, 420] on button "Disable" at bounding box center [768, 435] width 98 height 30
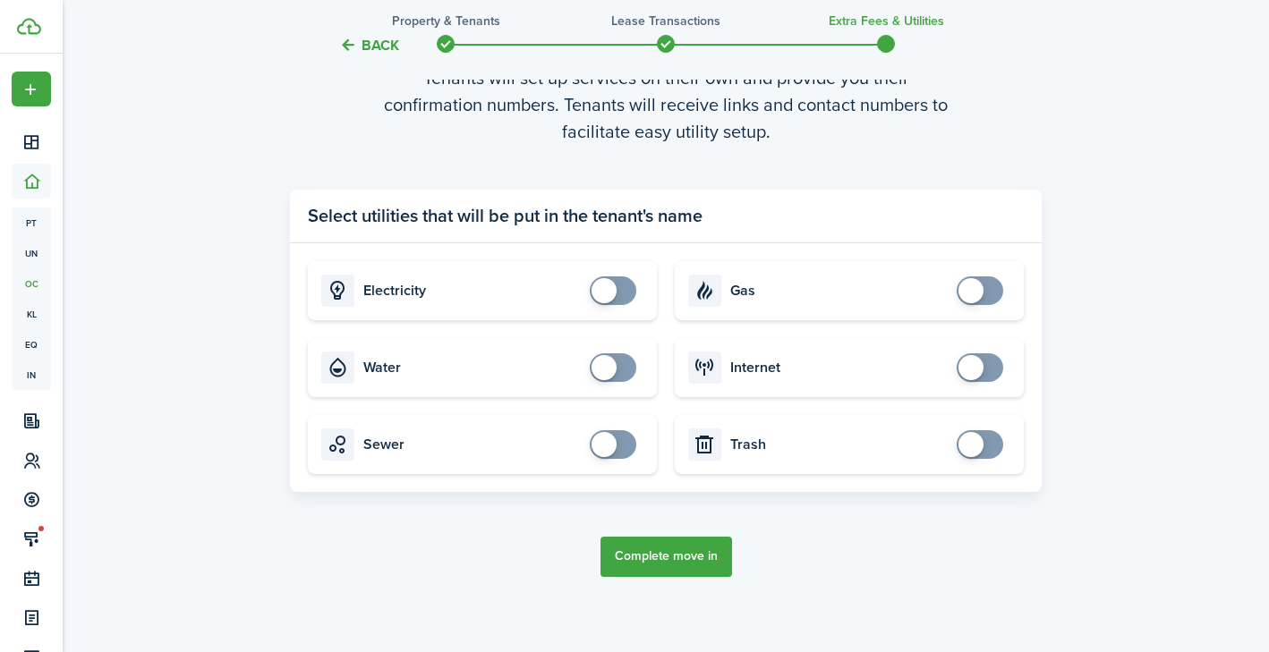
scroll to position [1957, 0]
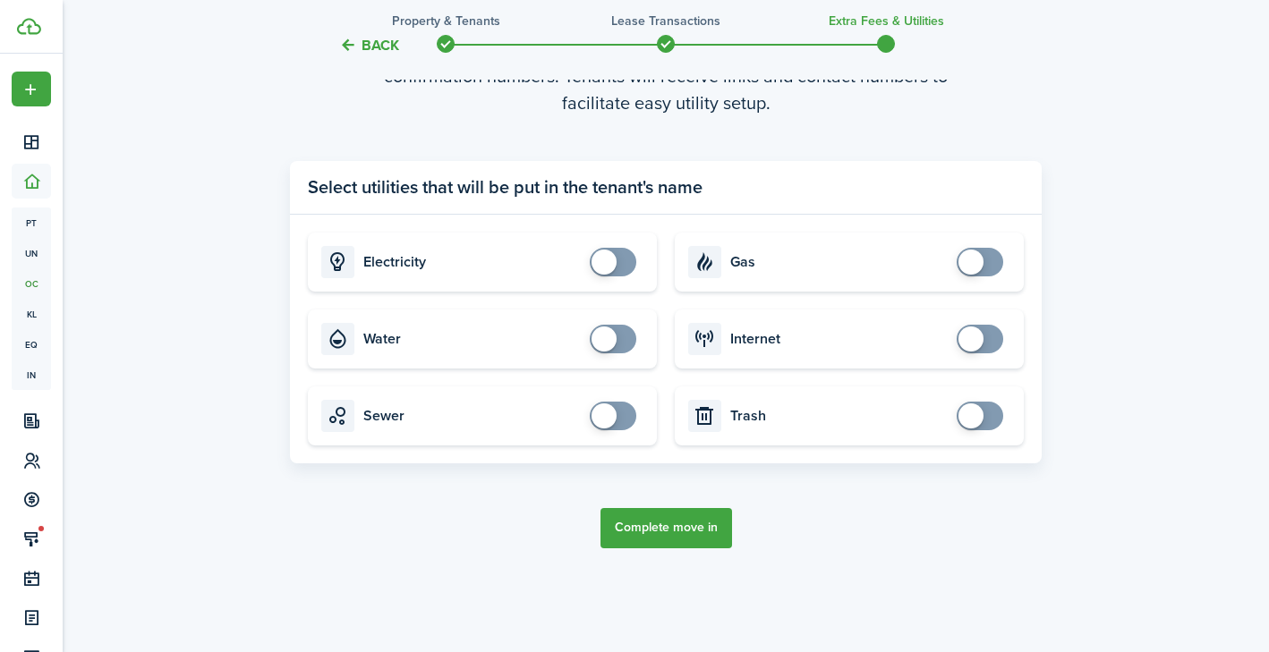
click at [691, 523] on button "Complete move in" at bounding box center [666, 528] width 132 height 40
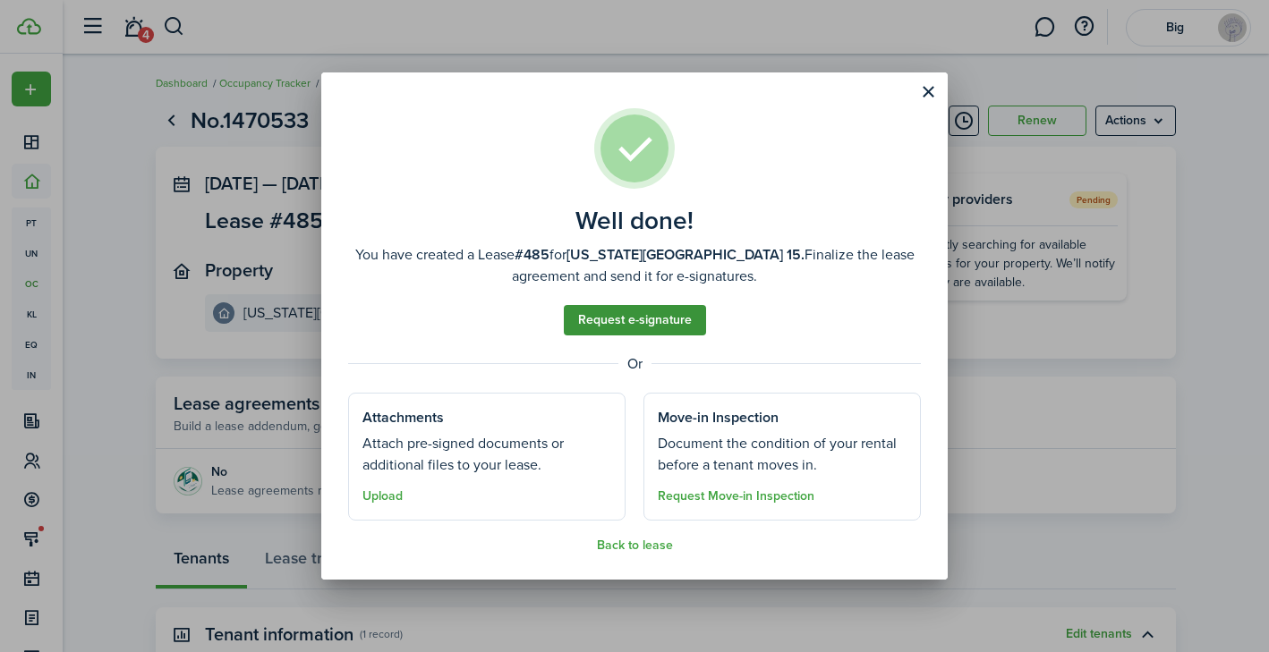
click at [629, 327] on link "Request e-signature" at bounding box center [635, 320] width 142 height 30
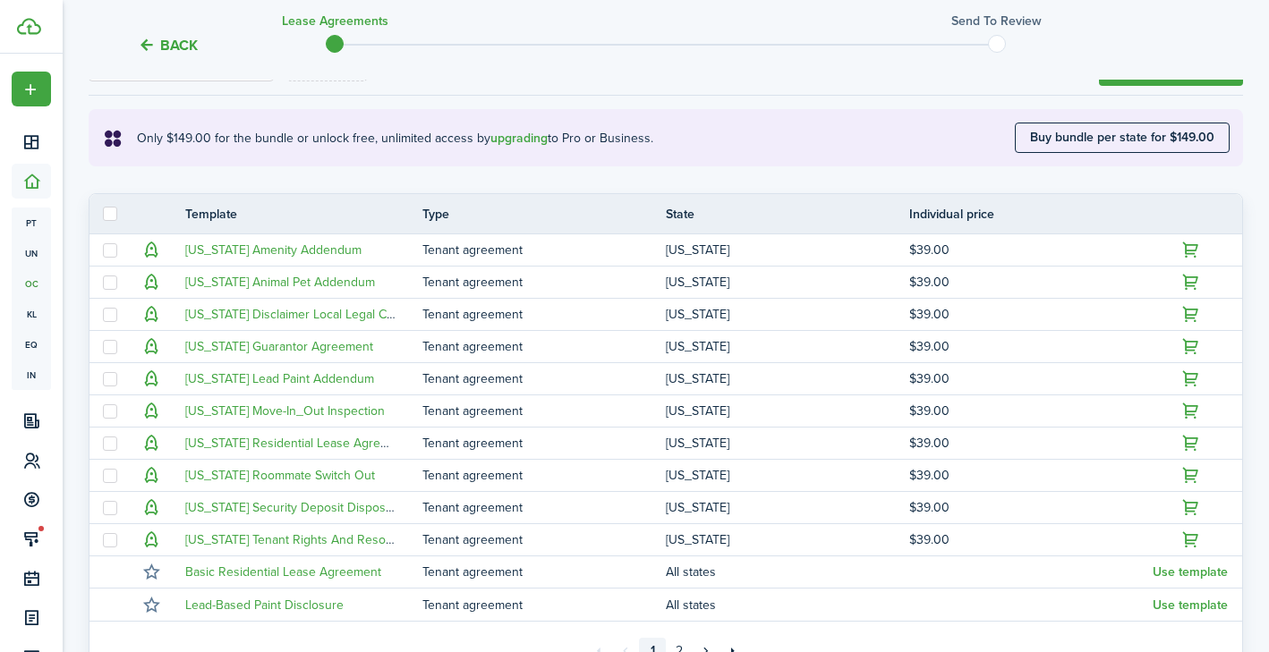
scroll to position [478, 0]
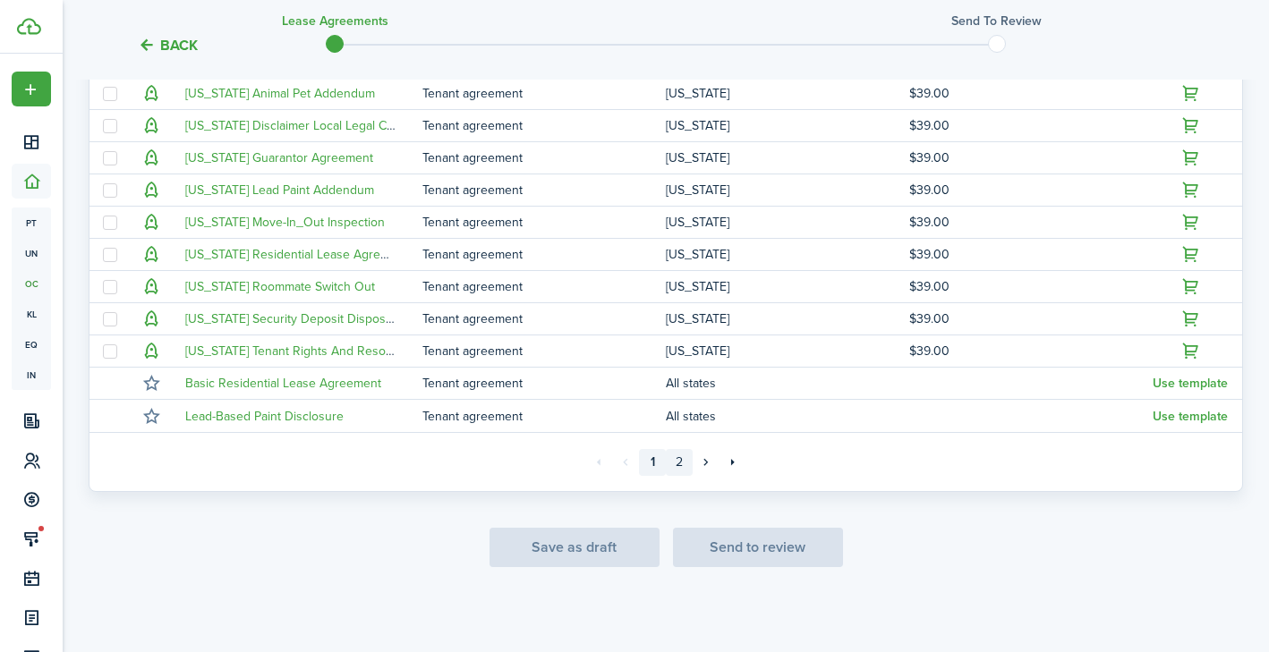
click at [681, 457] on link "2" at bounding box center [679, 462] width 27 height 27
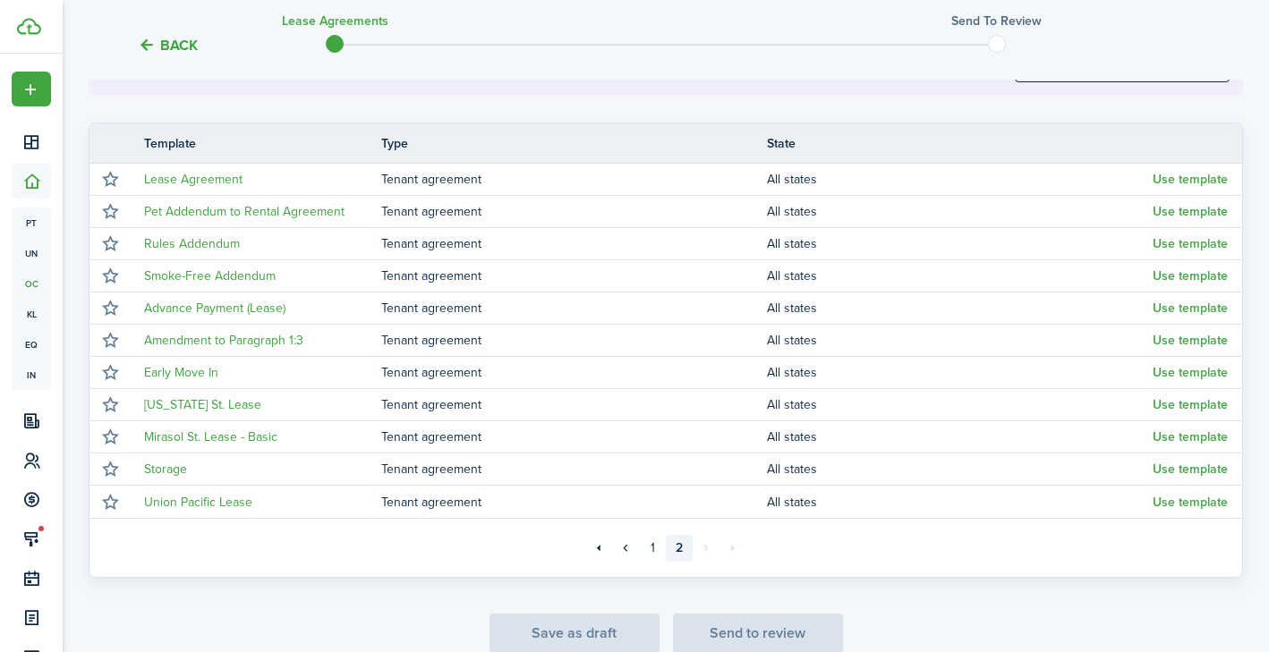
scroll to position [446, 0]
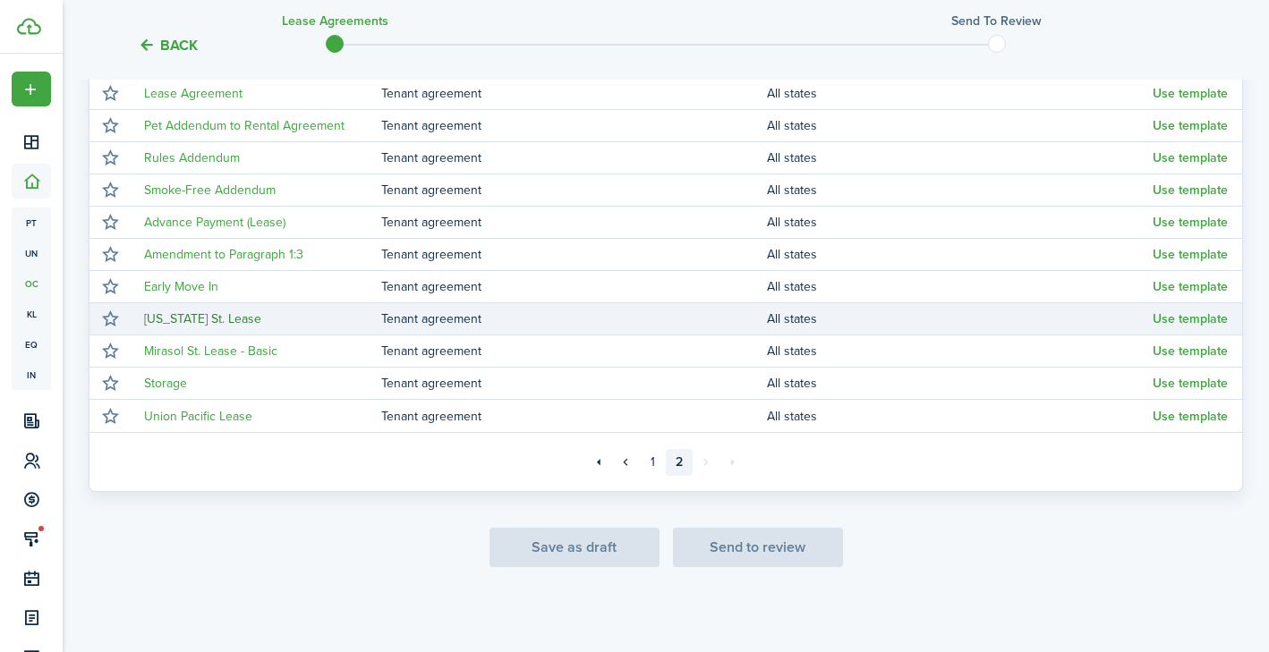
click at [176, 323] on link "[US_STATE] St. Lease" at bounding box center [202, 319] width 117 height 19
click at [1198, 321] on button "Use template" at bounding box center [1189, 319] width 75 height 14
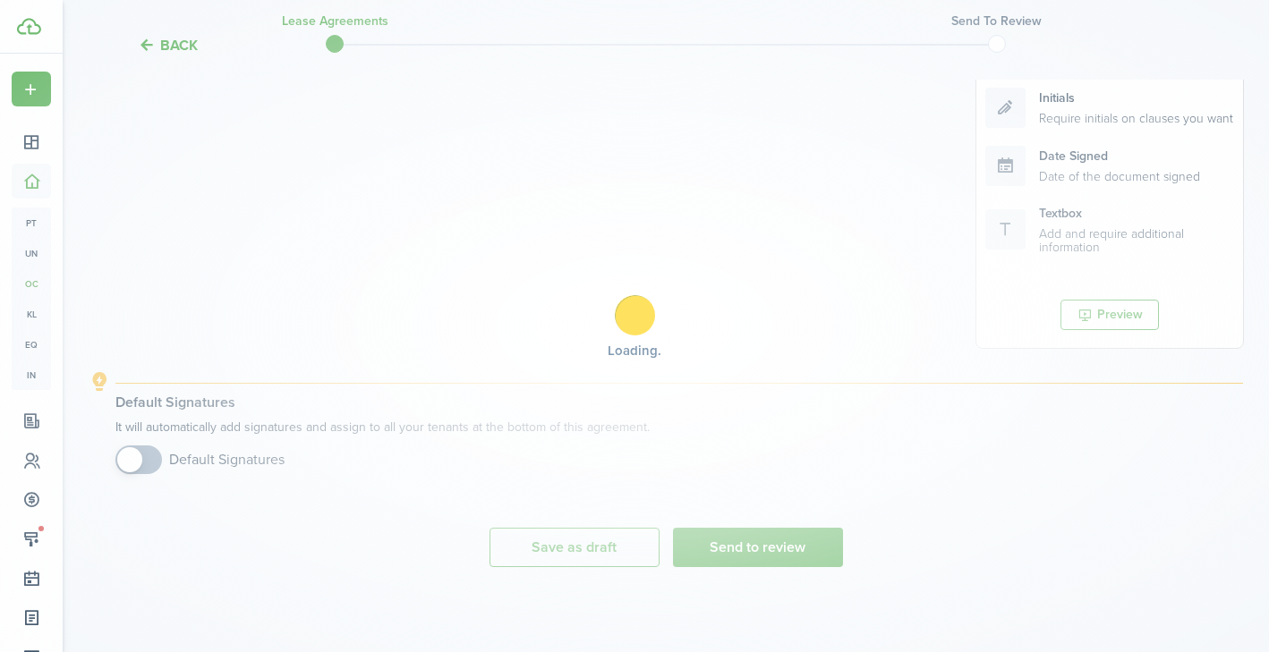
scroll to position [402, 0]
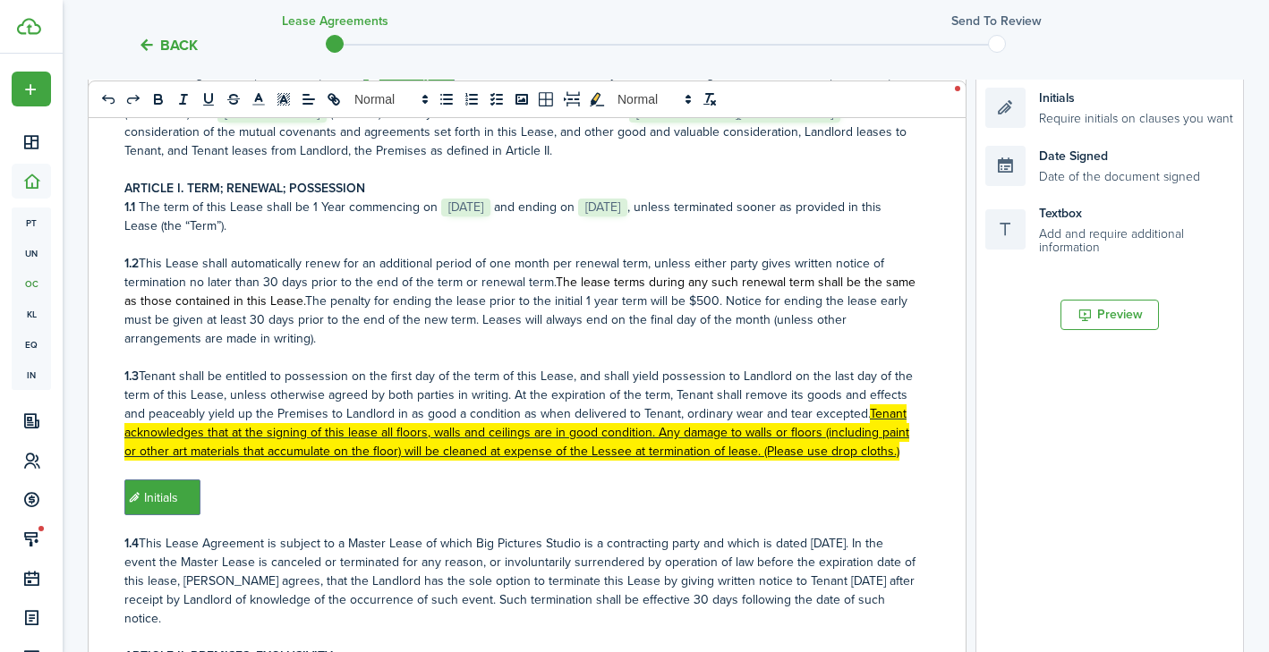
click at [970, 407] on div "0 x 0 LEASE AGREEMENT This Lease Agreement (the “Lease”), dated ﻿ Date Signed ﻿…" at bounding box center [666, 315] width 1154 height 741
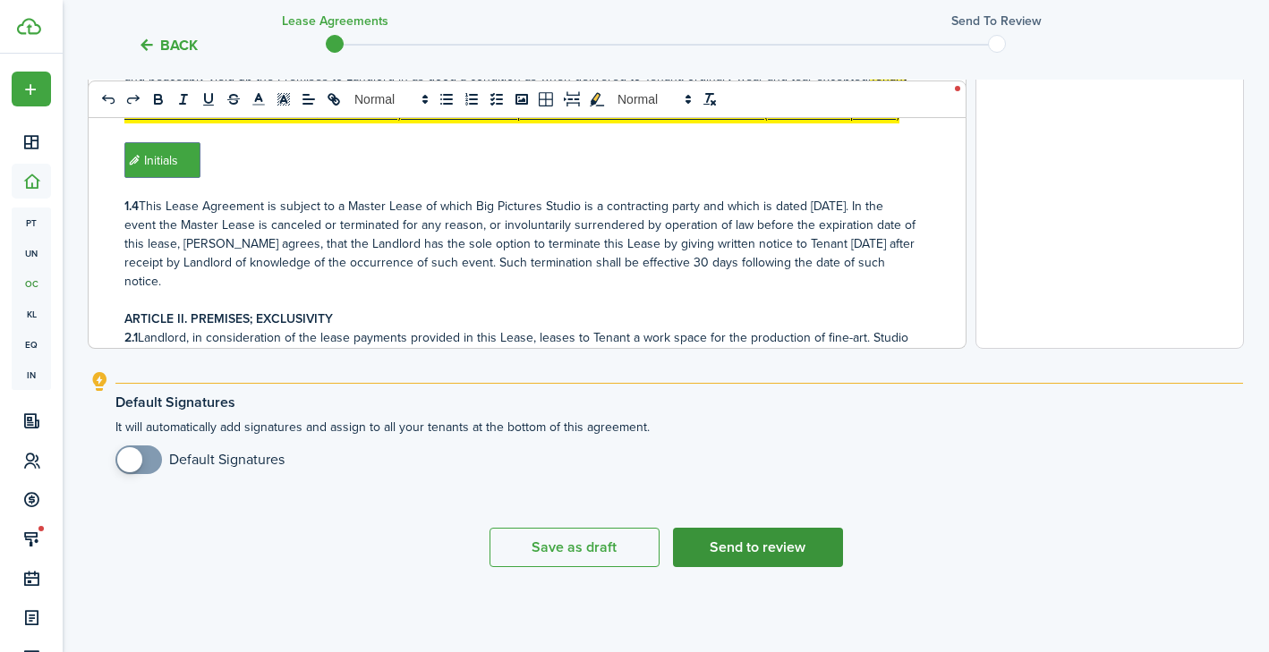
click at [781, 558] on button "Send to review" at bounding box center [758, 547] width 170 height 39
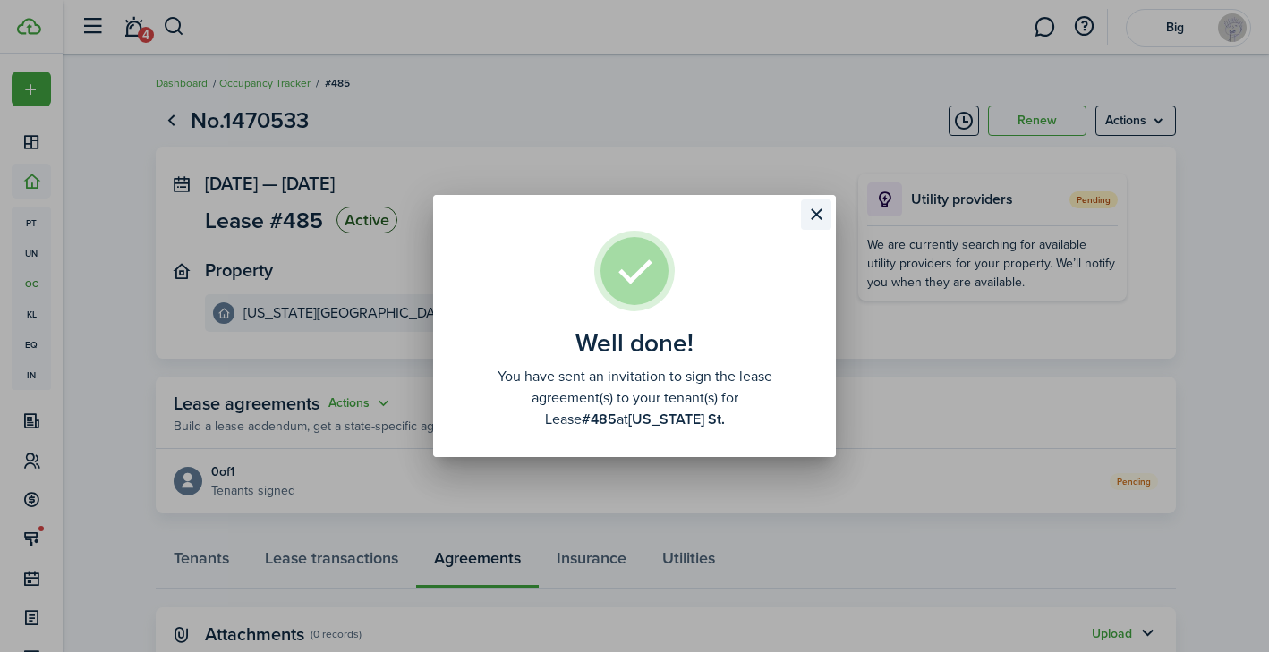
click at [819, 210] on button "Close modal" at bounding box center [816, 215] width 30 height 30
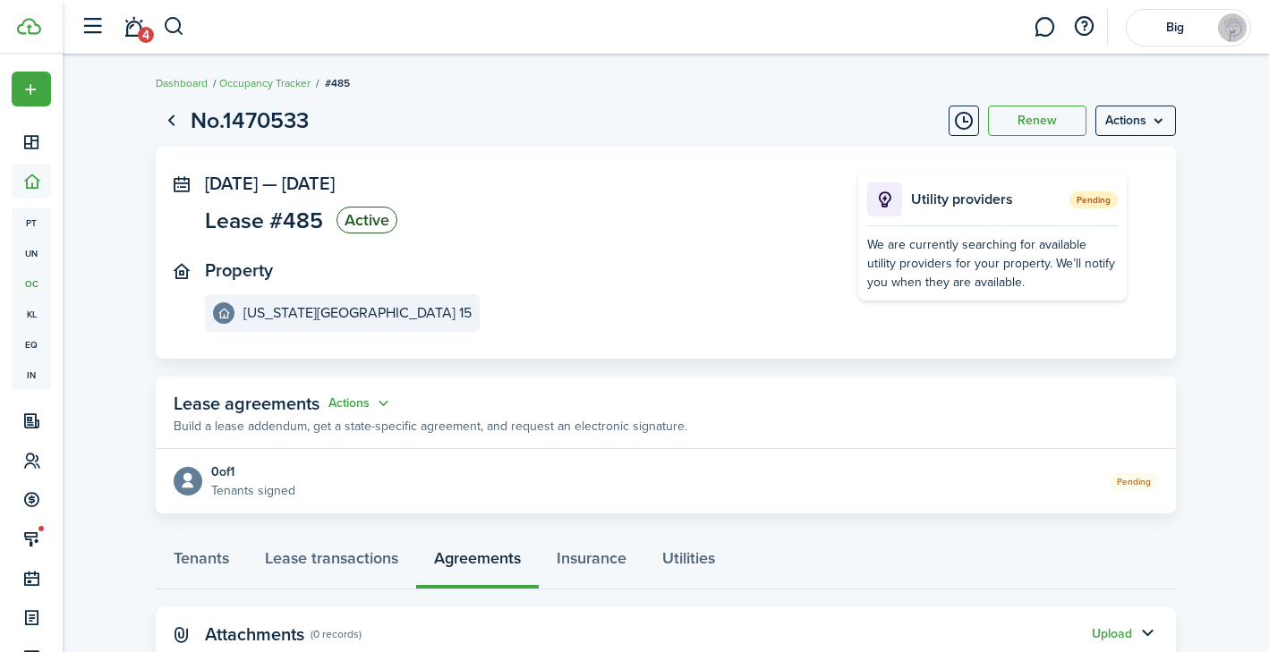
click at [773, 93] on breadcrumb "Dashboard Occupancy Tracker #485" at bounding box center [666, 74] width 1020 height 41
click at [718, 98] on page-view-layout "No.1470533 Renew Actions [DATE] — [DATE] Lease #485 Active Property [US_STATE][…" at bounding box center [666, 382] width 1038 height 575
click at [603, 103] on page-view-layout "No.1470533 Renew Actions [DATE] — [DATE] Lease #485 Active Property [US_STATE][…" at bounding box center [666, 382] width 1038 height 575
